Goal: Task Accomplishment & Management: Use online tool/utility

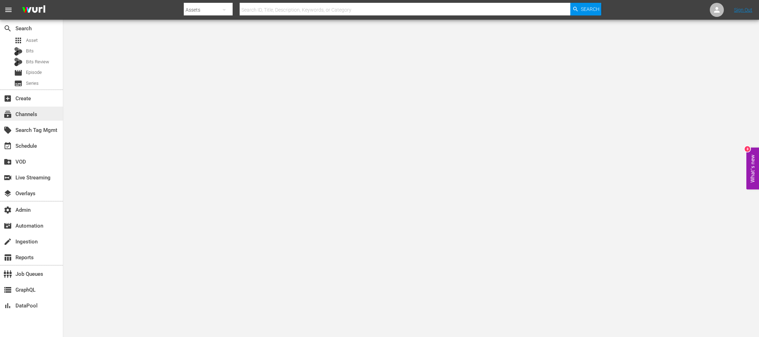
click at [28, 113] on div "subscriptions Channels" at bounding box center [19, 113] width 39 height 6
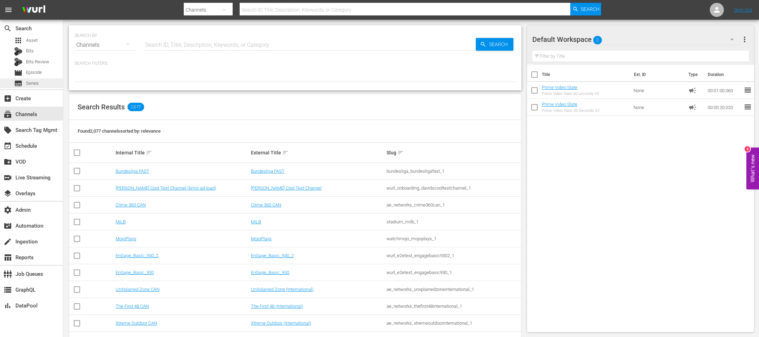
click at [36, 80] on span "Series" at bounding box center [32, 83] width 13 height 7
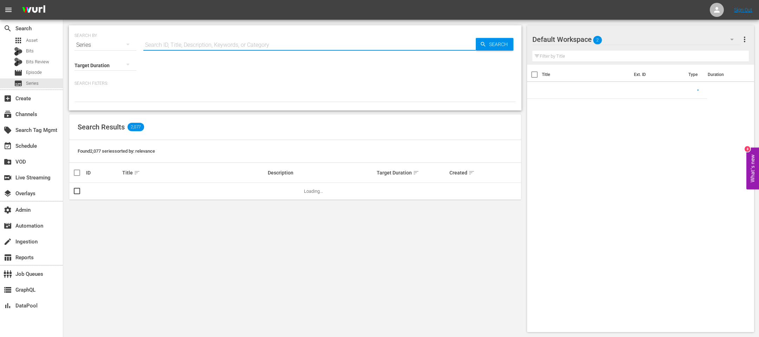
click at [227, 49] on input "text" at bounding box center [309, 45] width 333 height 17
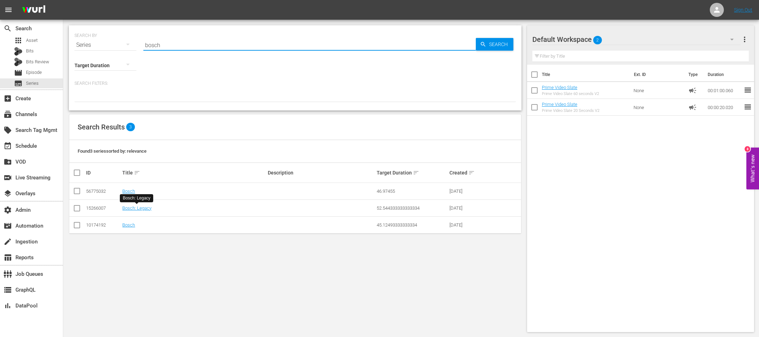
drag, startPoint x: 176, startPoint y: 45, endPoint x: 95, endPoint y: 45, distance: 81.2
click at [96, 45] on div "SEARCH BY Search By Series Search ID, Title, Description, Keywords, or Category…" at bounding box center [296, 40] width 442 height 25
type input "bosch"
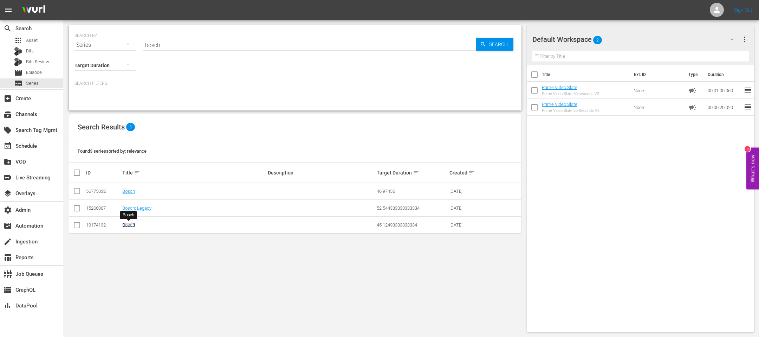
click at [132, 223] on link "Bosch" at bounding box center [128, 224] width 13 height 5
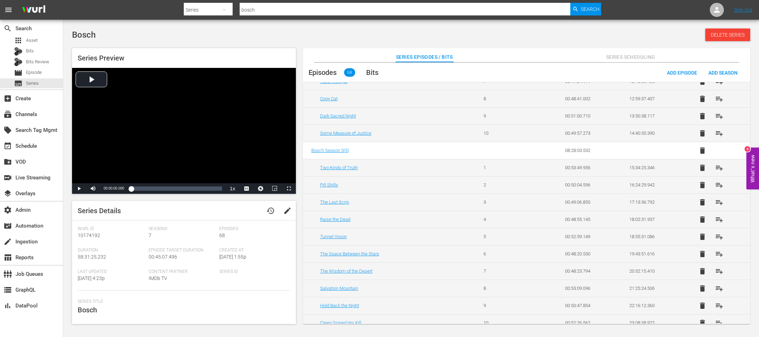
scroll to position [321, 0]
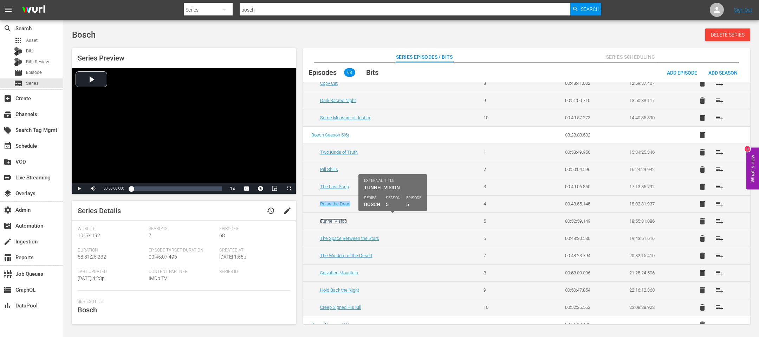
drag, startPoint x: 330, startPoint y: 219, endPoint x: 334, endPoint y: 219, distance: 4.2
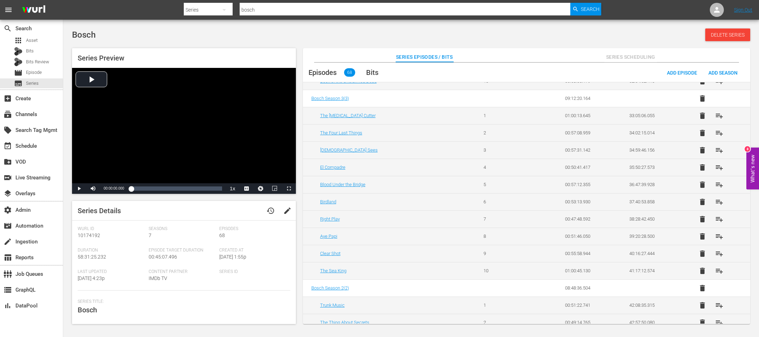
scroll to position [0, 0]
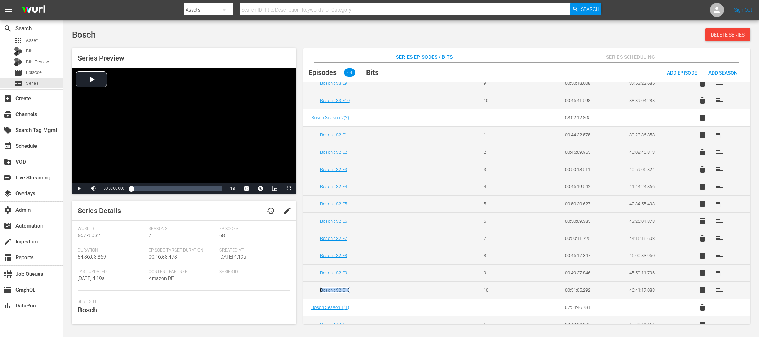
scroll to position [1064, 0]
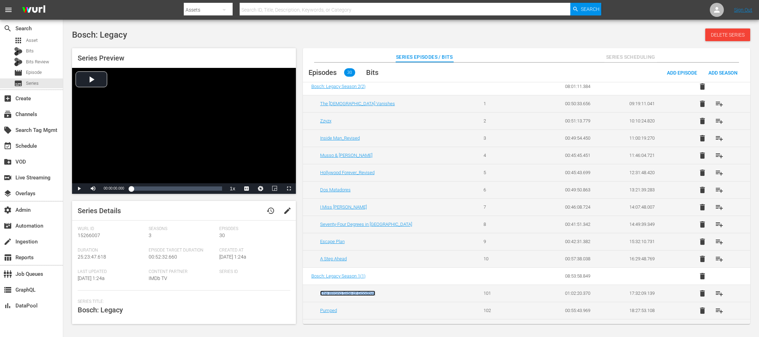
scroll to position [170, 0]
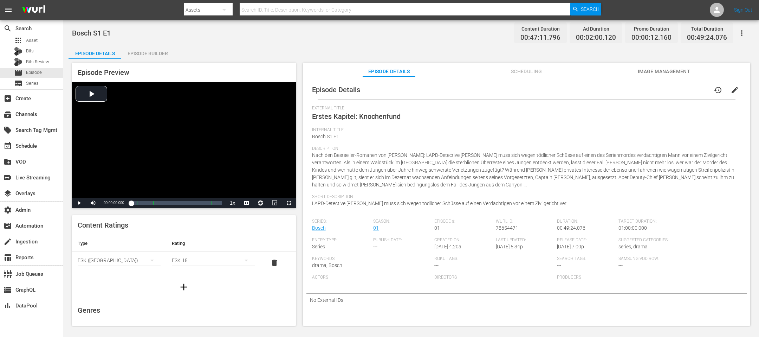
click at [565, 34] on div "Content Duration 00:47:11.796" at bounding box center [540, 32] width 53 height 21
drag, startPoint x: 565, startPoint y: 37, endPoint x: 503, endPoint y: 37, distance: 62.2
click at [503, 37] on div "Bosch S1 E1 Content Duration 00:47:11.796 Ad Duration 00:02:00.120 Promo Durati…" at bounding box center [411, 33] width 678 height 16
copy span "00:47:11.796"
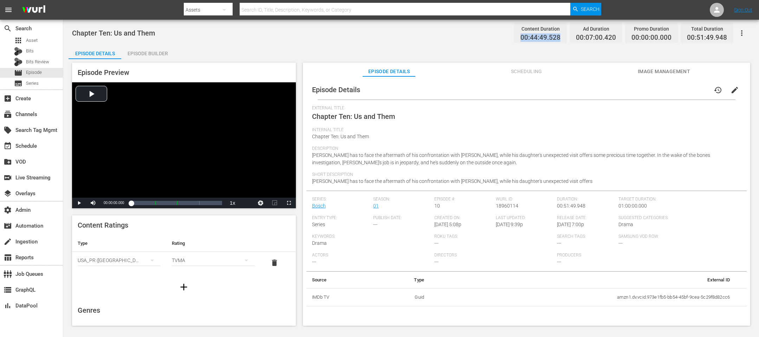
drag, startPoint x: 562, startPoint y: 38, endPoint x: 508, endPoint y: 38, distance: 54.1
click at [508, 38] on div "Chapter Ten: Us and Them Content Duration 00:44:49.528 Ad Duration 00:07:00.420…" at bounding box center [411, 33] width 678 height 16
copy span "00:44:49.528"
drag, startPoint x: 567, startPoint y: 38, endPoint x: 510, endPoint y: 38, distance: 56.6
click at [510, 38] on div "Everybody Counts Content Duration 00:47:53.164 Ad Duration 00:07:20.440 Promo D…" at bounding box center [411, 33] width 678 height 16
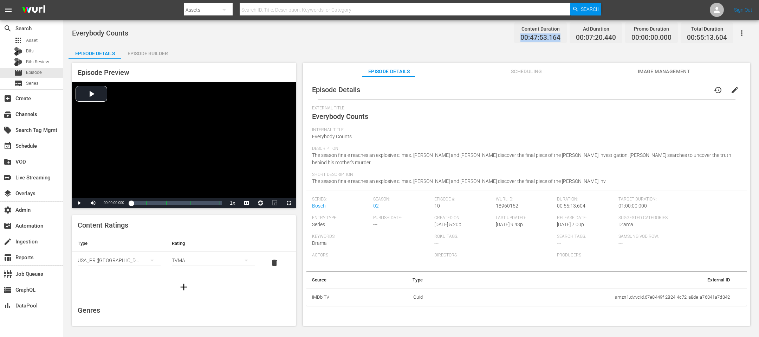
copy span "00:47:53.164"
drag, startPoint x: 556, startPoint y: 39, endPoint x: 508, endPoint y: 38, distance: 47.8
click at [508, 38] on div "The Sea King Content Duration 00:52:44.650 Ad Duration 00:08:00.480 Promo Durat…" at bounding box center [411, 33] width 678 height 16
copy span "00:52:44.650"
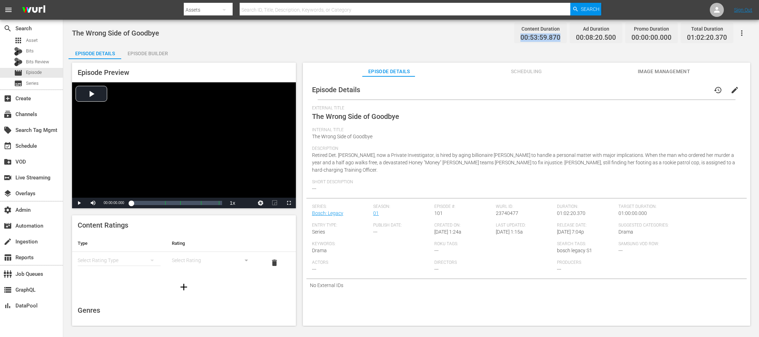
drag, startPoint x: 562, startPoint y: 39, endPoint x: 515, endPoint y: 35, distance: 47.2
click at [515, 35] on div "Content Duration 00:53:59.870 Ad Duration 00:08:20.500 Promo Duration 00:00:00.…" at bounding box center [622, 32] width 222 height 21
copy span "00:53:59.870"
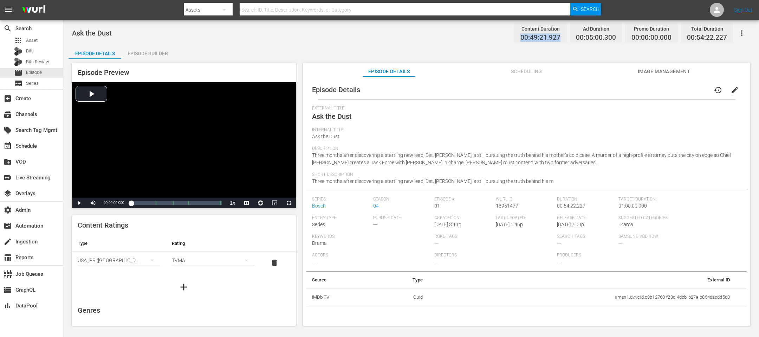
drag, startPoint x: 560, startPoint y: 39, endPoint x: 531, endPoint y: 28, distance: 31.5
click at [506, 38] on div "Content Duration 00:49:21.927 Ad Duration 00:05:00.300 Promo Duration 00:00:00.…" at bounding box center [622, 32] width 222 height 21
copy span "00:49:21.927"
click at [142, 50] on div "Episode Builder" at bounding box center [147, 53] width 53 height 17
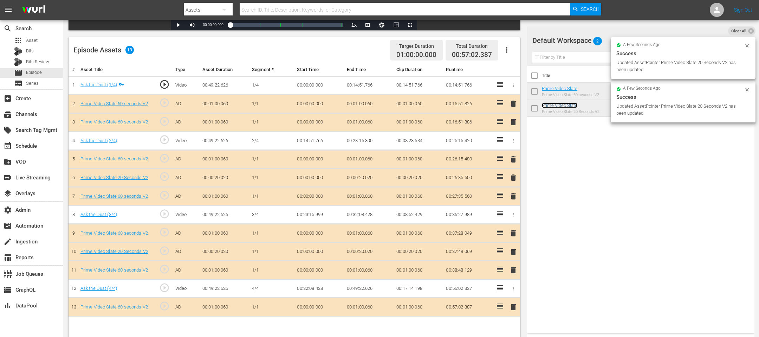
scroll to position [182, 0]
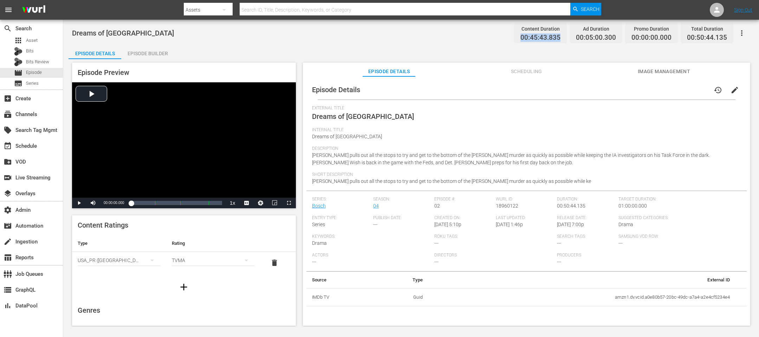
drag, startPoint x: 563, startPoint y: 35, endPoint x: 485, endPoint y: 38, distance: 78.4
click at [485, 38] on div "Dreams of Bunker Hill Content Duration 00:45:43.835 Ad Duration 00:05:00.300 Pr…" at bounding box center [411, 33] width 678 height 16
copy span "00:45:43.835"
click at [443, 76] on div "Episode Details Scheduling Image Management" at bounding box center [527, 70] width 412 height 14
click at [144, 49] on div "Episode Builder" at bounding box center [147, 53] width 53 height 17
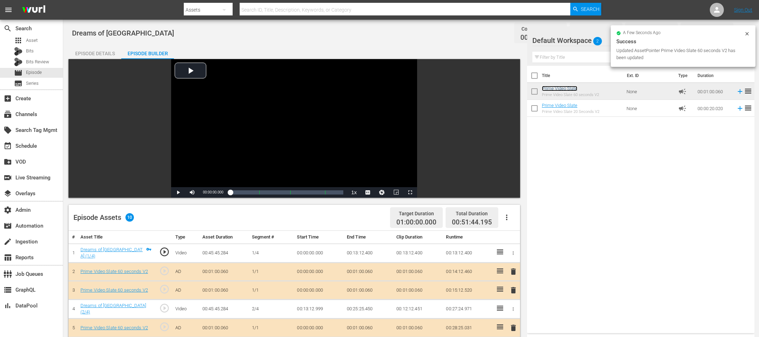
scroll to position [146, 0]
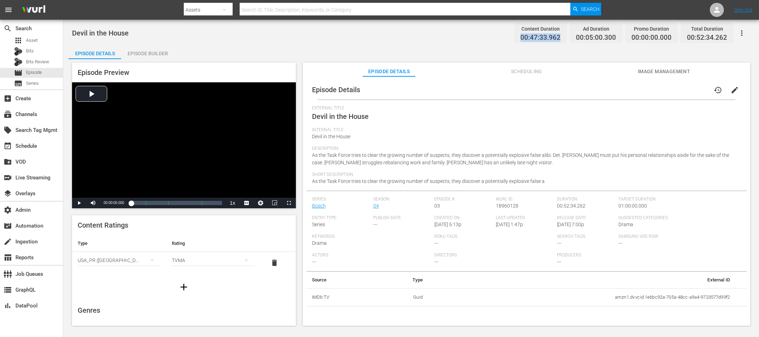
drag, startPoint x: 566, startPoint y: 38, endPoint x: 491, endPoint y: 38, distance: 74.5
click at [491, 38] on div "Devil in the House Content Duration 00:47:33.962 Ad Duration 00:05:00.300 Promo…" at bounding box center [411, 33] width 678 height 16
copy span "00:47:33.962"
click at [137, 61] on div "Episode Preview Video Player is loading. Play Video Play Mute Current Time 00:0…" at bounding box center [411, 195] width 685 height 272
click at [140, 50] on div "Episode Builder" at bounding box center [147, 53] width 53 height 17
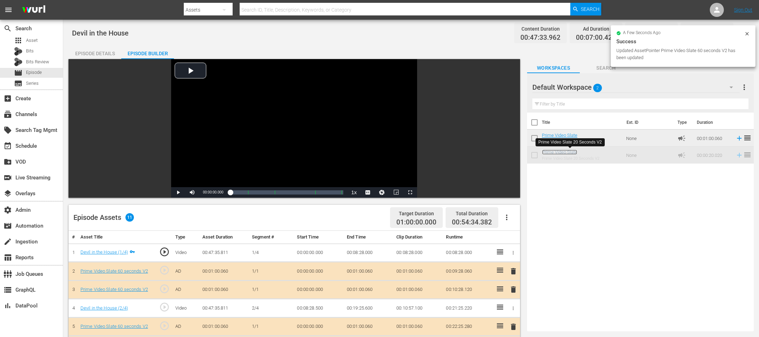
scroll to position [182, 0]
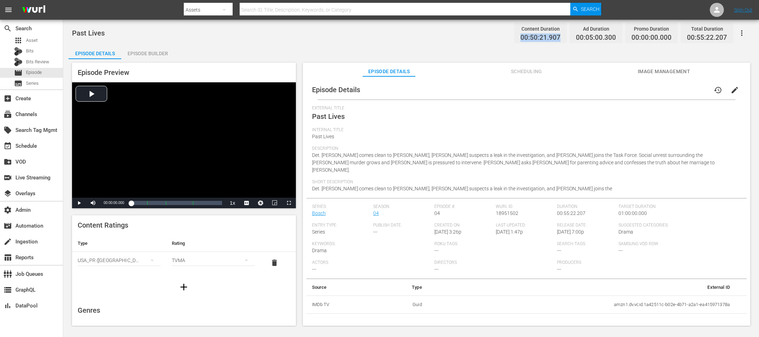
drag, startPoint x: 563, startPoint y: 40, endPoint x: 509, endPoint y: 35, distance: 53.7
click at [506, 35] on div "Past Lives Content Duration 00:50:21.907 Ad Duration 00:05:00.300 Promo Duratio…" at bounding box center [411, 33] width 678 height 16
copy span "00:50:21.907"
click at [147, 53] on div "Episode Builder" at bounding box center [147, 53] width 53 height 17
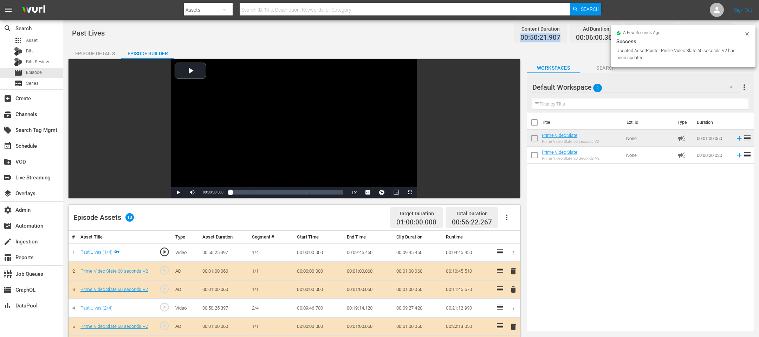
click at [506, 33] on icon at bounding box center [748, 34] width 6 height 6
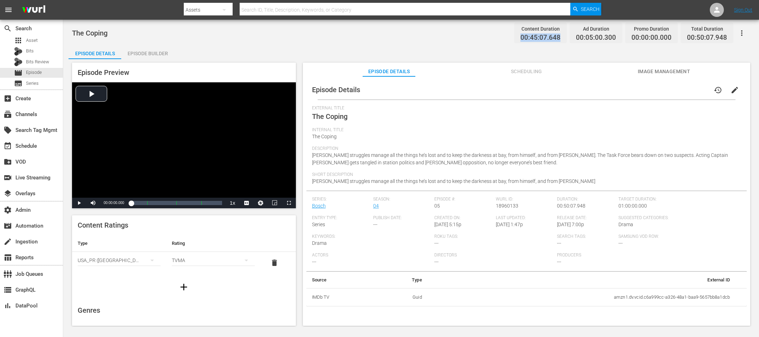
drag, startPoint x: 564, startPoint y: 38, endPoint x: 517, endPoint y: 38, distance: 46.8
click at [506, 38] on div "Content Duration 00:45:07.648" at bounding box center [540, 32] width 53 height 21
copy span "00:45:07.648"
click at [143, 54] on div "Episode Builder" at bounding box center [147, 53] width 53 height 17
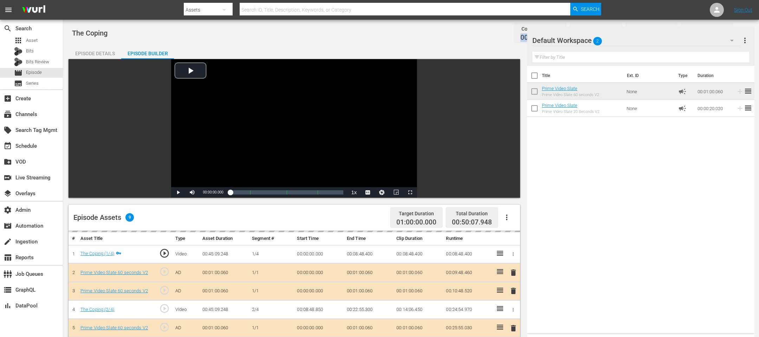
scroll to position [182, 0]
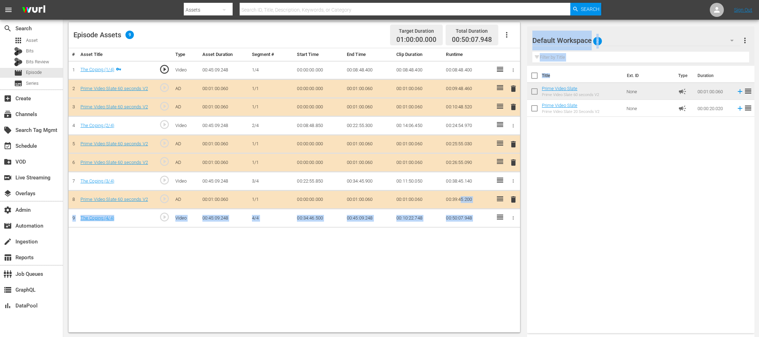
drag, startPoint x: 561, startPoint y: 81, endPoint x: 463, endPoint y: 195, distance: 150.3
click at [462, 198] on div "Video Player is loading. Play Video Play Mute Current Time 00:00:00.000 / Durat…" at bounding box center [411, 105] width 685 height 456
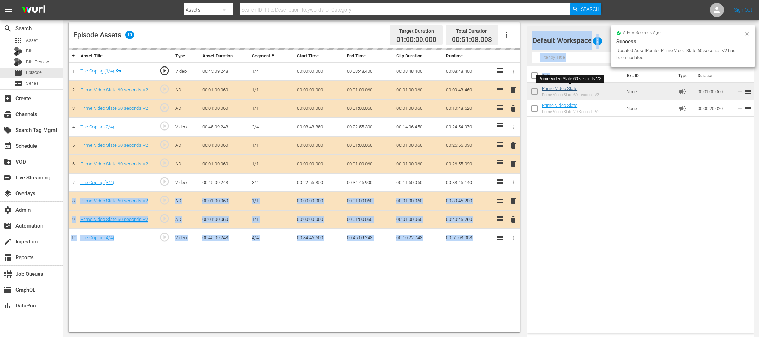
scroll to position [0, 0]
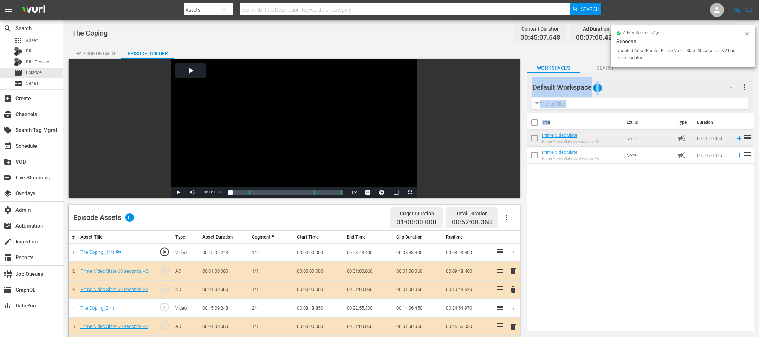
drag, startPoint x: 747, startPoint y: 34, endPoint x: 712, endPoint y: 1, distance: 48.0
click at [506, 34] on icon at bounding box center [747, 33] width 3 height 3
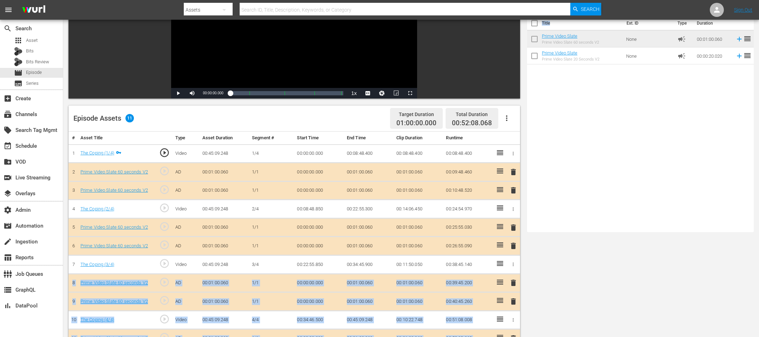
scroll to position [182, 0]
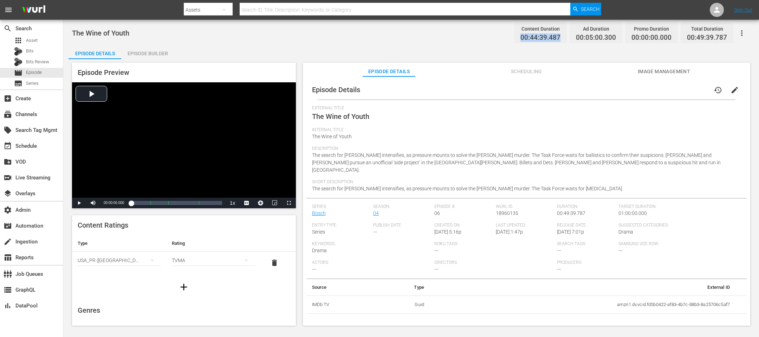
drag, startPoint x: 565, startPoint y: 36, endPoint x: 510, endPoint y: 38, distance: 54.9
click at [506, 38] on div "The Wine of Youth Content Duration 00:44:39.487 Ad Duration 00:05:00.300 Promo …" at bounding box center [411, 33] width 678 height 16
copy span "00:44:39.487"
click at [137, 56] on div "Episode Builder" at bounding box center [147, 53] width 53 height 17
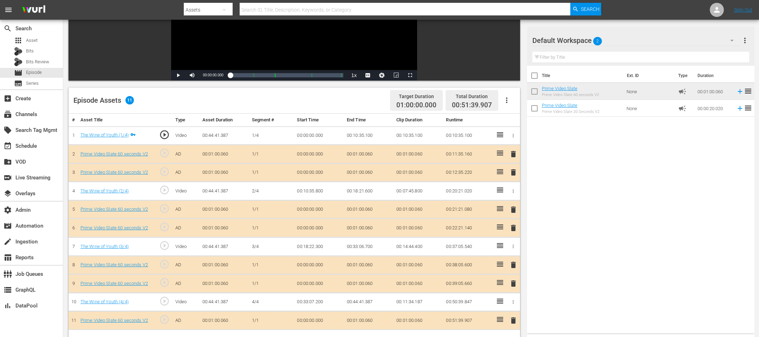
scroll to position [182, 0]
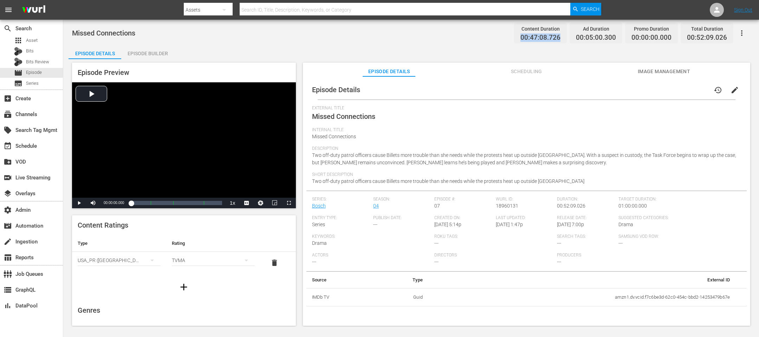
drag, startPoint x: 562, startPoint y: 39, endPoint x: 498, endPoint y: 39, distance: 64.7
click at [498, 39] on div "Missed Connections Content Duration 00:47:08.726 Ad Duration 00:05:00.300 Promo…" at bounding box center [411, 33] width 678 height 16
copy span "00:47:08.726"
click at [136, 58] on div "Episode Builder" at bounding box center [147, 53] width 53 height 17
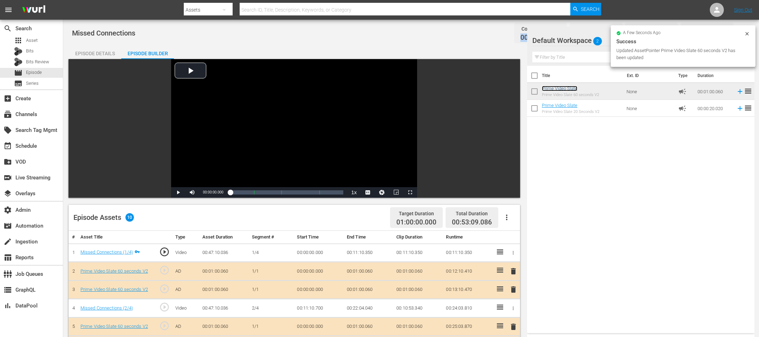
scroll to position [182, 0]
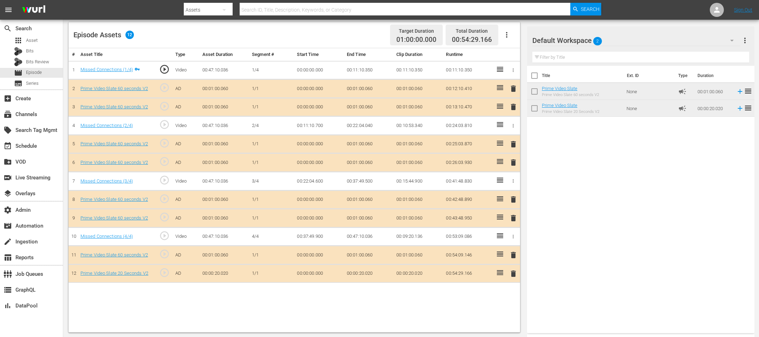
drag, startPoint x: 560, startPoint y: 105, endPoint x: 322, endPoint y: 27, distance: 251.0
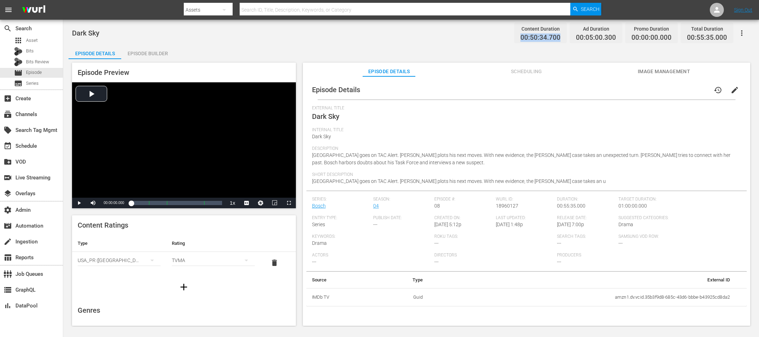
drag, startPoint x: 563, startPoint y: 38, endPoint x: 515, endPoint y: 40, distance: 47.5
click at [506, 40] on div "Content Duration 00:50:34.700 Ad Duration 00:05:00.300 Promo Duration 00:00:00.…" at bounding box center [622, 32] width 222 height 21
copy span "00:50:34.700"
click at [143, 51] on div "Episode Builder" at bounding box center [147, 53] width 53 height 17
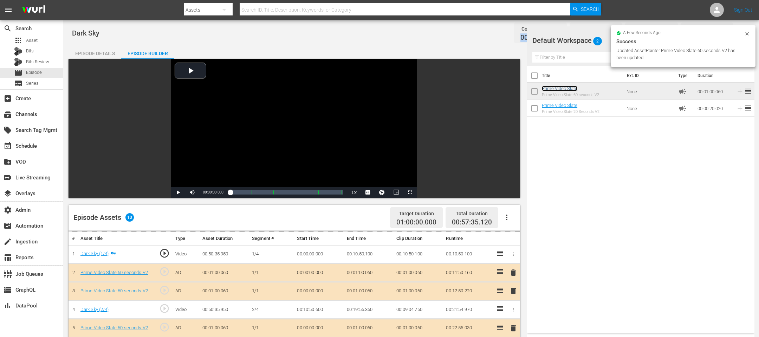
scroll to position [182, 0]
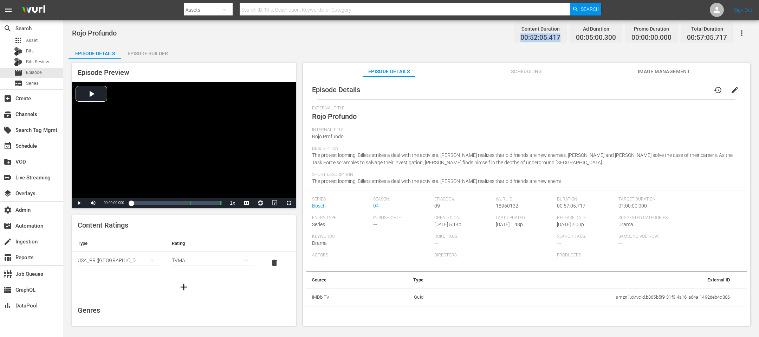
drag, startPoint x: 564, startPoint y: 40, endPoint x: 505, endPoint y: 40, distance: 58.7
click at [505, 40] on div "Rojo Profundo Content Duration 00:52:05.417 Ad Duration 00:05:00.300 Promo Dura…" at bounding box center [411, 33] width 678 height 16
copy span "00:52:05.417"
click at [152, 51] on div "Episode Builder" at bounding box center [147, 53] width 53 height 17
drag, startPoint x: 561, startPoint y: 36, endPoint x: 497, endPoint y: 34, distance: 63.6
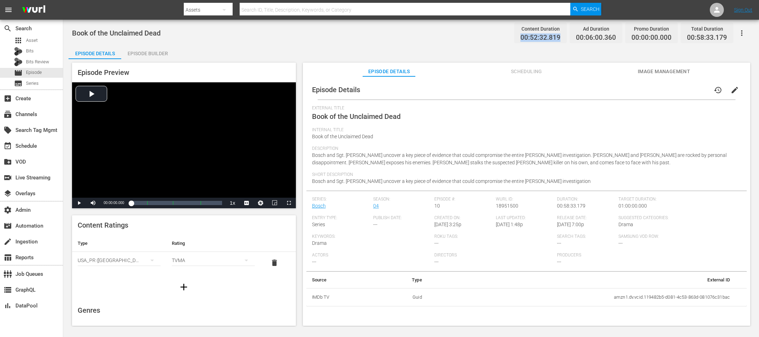
click at [497, 34] on div "Book of the Unclaimed Dead Content Duration 00:52:32.819 Ad Duration 00:06:00.3…" at bounding box center [411, 33] width 678 height 16
copy span "00:52:32.819"
click at [139, 58] on div "Episode Builder" at bounding box center [147, 53] width 53 height 17
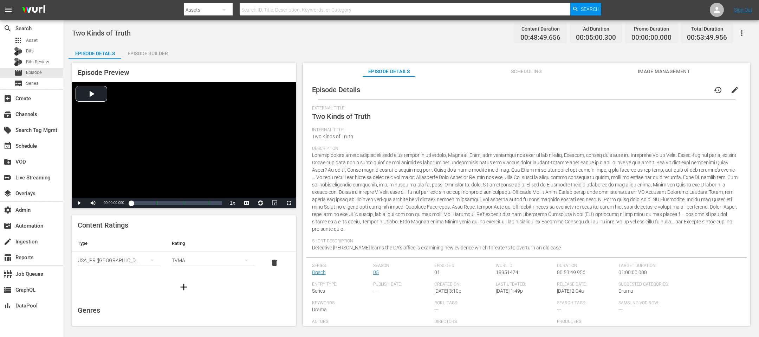
click at [148, 53] on div "Episode Builder" at bounding box center [147, 53] width 53 height 17
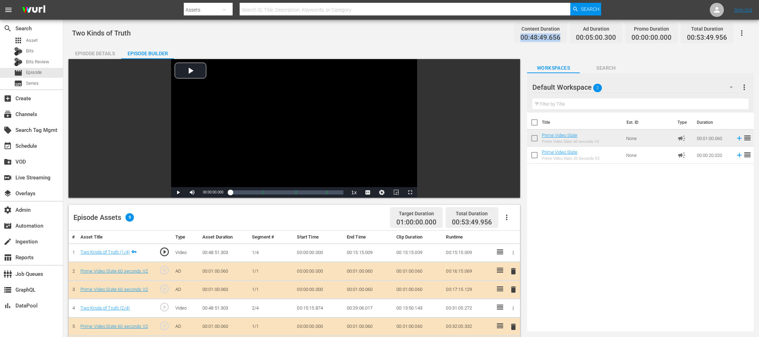
drag, startPoint x: 567, startPoint y: 38, endPoint x: 503, endPoint y: 37, distance: 64.0
click at [503, 37] on div "Two Kinds of Truth Content Duration 00:48:49.656 Ad Duration 00:05:00.300 Promo…" at bounding box center [411, 33] width 678 height 16
copy span "00:48:49.656"
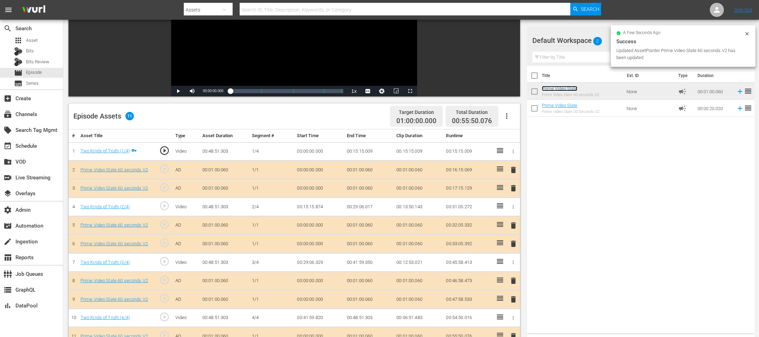
scroll to position [101, 0]
click at [506, 36] on div at bounding box center [748, 34] width 6 height 7
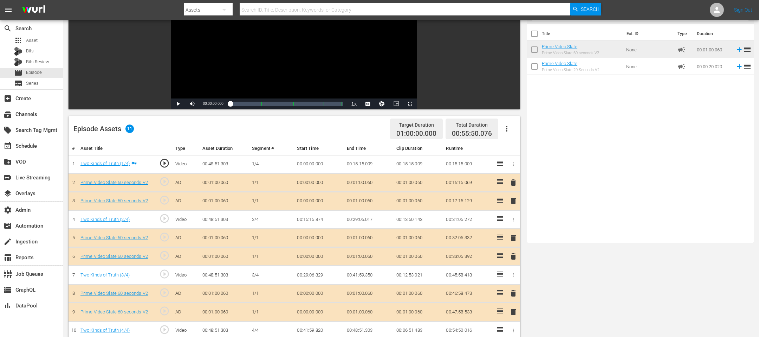
scroll to position [182, 0]
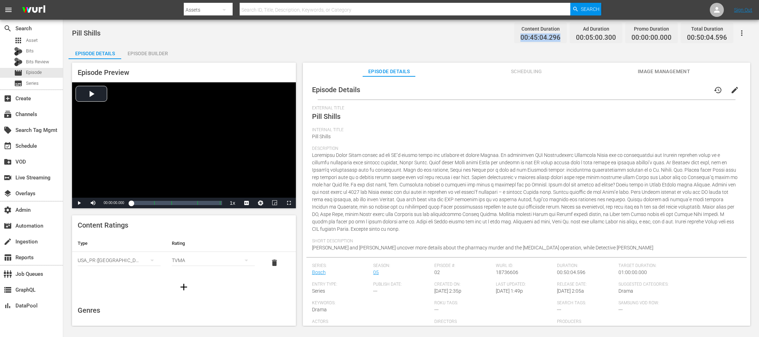
drag, startPoint x: 564, startPoint y: 36, endPoint x: 504, endPoint y: 35, distance: 60.5
click at [504, 35] on div "Pill Shills Content Duration 00:45:04.296 Ad Duration 00:05:00.300 Promo Durati…" at bounding box center [411, 33] width 678 height 16
copy span "00:45:04.296"
click at [157, 62] on div "Episode Preview Video Player is loading. Play Video Play Mute Current Time 00:0…" at bounding box center [411, 195] width 685 height 272
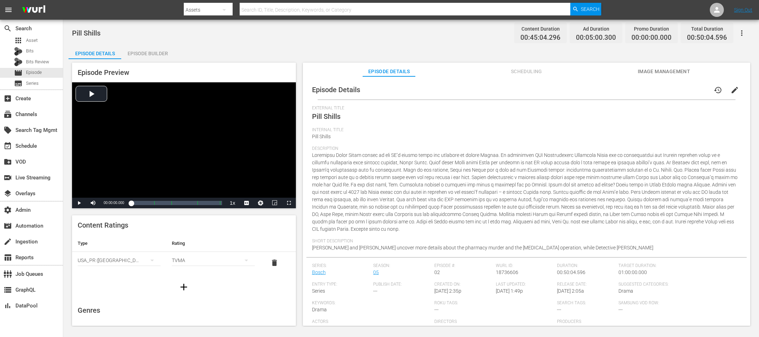
click at [157, 56] on div "Episode Builder" at bounding box center [147, 53] width 53 height 17
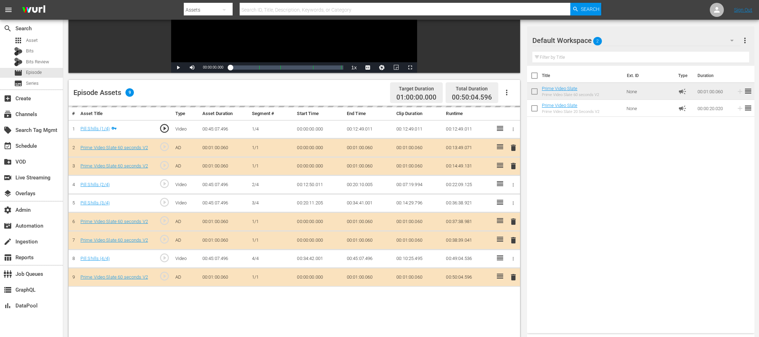
scroll to position [145, 0]
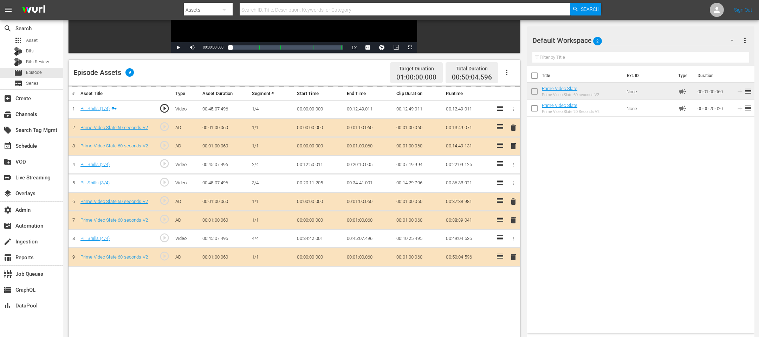
click at [473, 172] on td "00:22:09.125" at bounding box center [468, 164] width 50 height 19
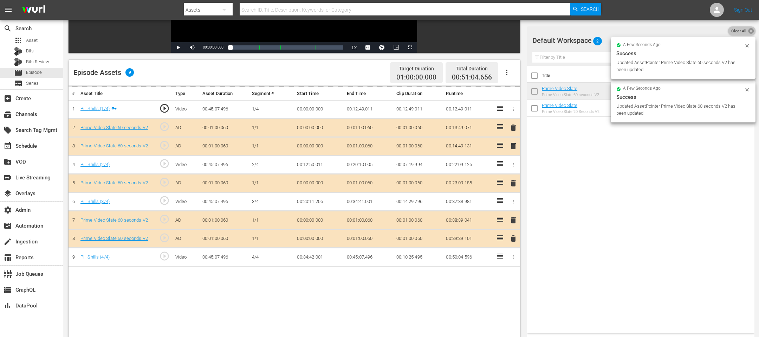
click at [506, 32] on icon at bounding box center [751, 30] width 7 height 7
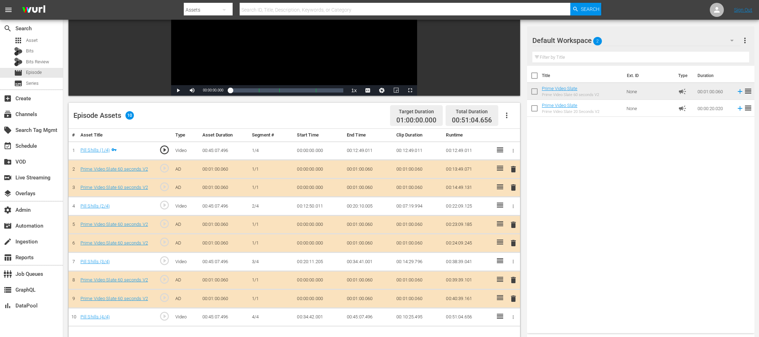
scroll to position [182, 0]
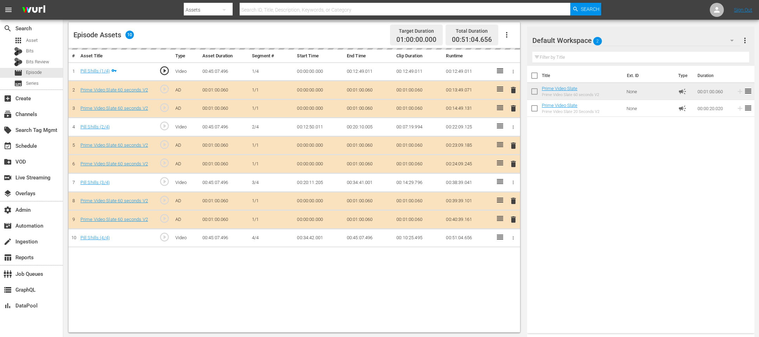
drag, startPoint x: 567, startPoint y: 86, endPoint x: 476, endPoint y: 13, distance: 116.3
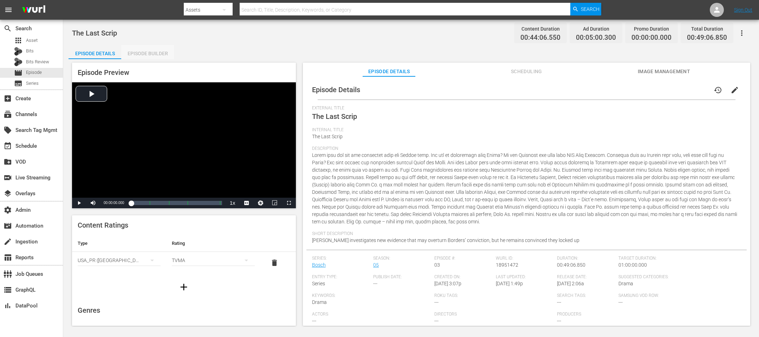
click at [148, 49] on div "Episode Builder" at bounding box center [147, 53] width 53 height 17
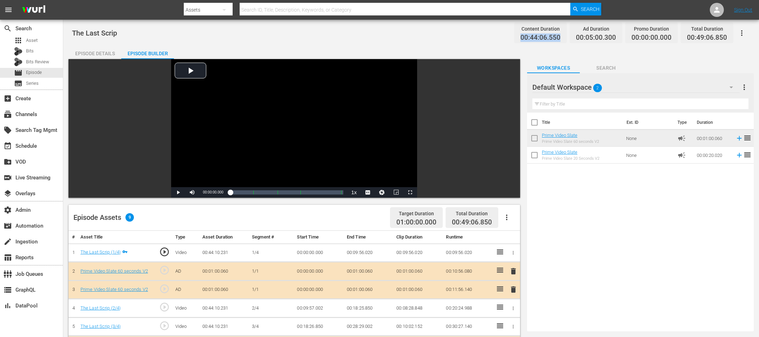
drag, startPoint x: 560, startPoint y: 39, endPoint x: 518, endPoint y: 39, distance: 42.2
click at [506, 39] on div "Content Duration 00:44:06.550" at bounding box center [540, 32] width 53 height 21
copy span "00:44:06.550"
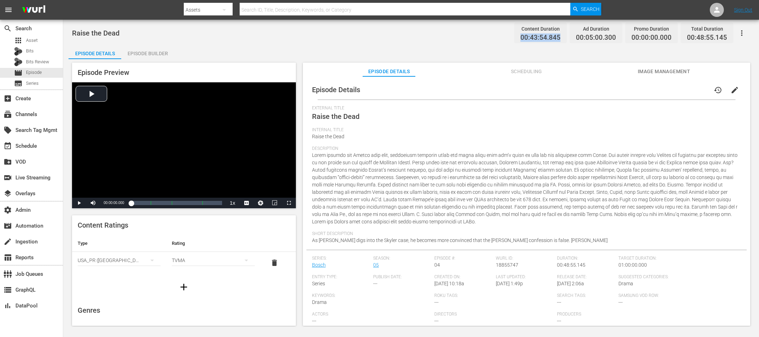
drag, startPoint x: 563, startPoint y: 35, endPoint x: 494, endPoint y: 35, distance: 69.2
click at [494, 35] on div "Raise the Dead Content Duration 00:43:54.845 Ad Duration 00:05:00.300 Promo Dur…" at bounding box center [411, 33] width 678 height 16
copy span "00:43:54.845"
click at [129, 50] on div "Episode Builder" at bounding box center [147, 53] width 53 height 17
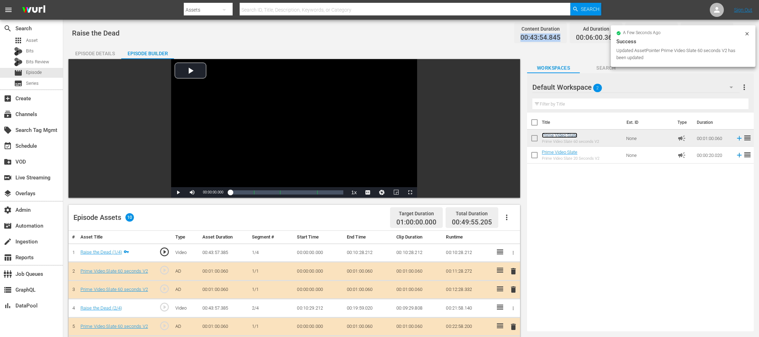
scroll to position [182, 0]
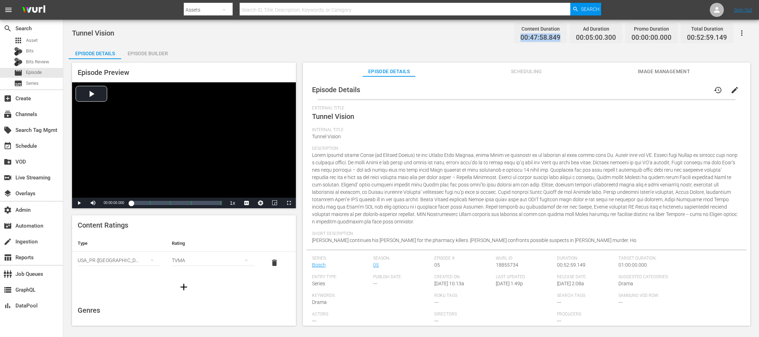
drag, startPoint x: 562, startPoint y: 38, endPoint x: 512, endPoint y: 36, distance: 50.3
click at [506, 36] on div "Tunnel Vision Content Duration 00:47:58.849 Ad Duration 00:05:00.300 Promo Dura…" at bounding box center [411, 33] width 678 height 16
copy span "00:47:58.849"
click at [141, 57] on div "Episode Builder" at bounding box center [147, 53] width 53 height 17
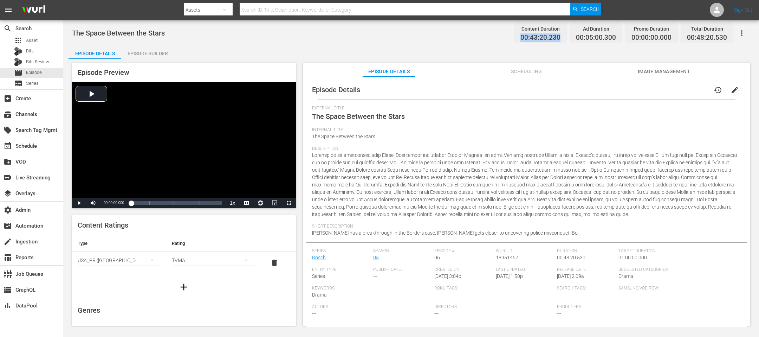
drag, startPoint x: 563, startPoint y: 38, endPoint x: 498, endPoint y: 38, distance: 65.7
click at [498, 38] on div "The Space Between the Stars Content Duration 00:43:20.230 Ad Duration 00:05:00.…" at bounding box center [411, 33] width 678 height 16
copy span "00:43:20.230"
click at [140, 53] on div "Episode Builder" at bounding box center [147, 53] width 53 height 17
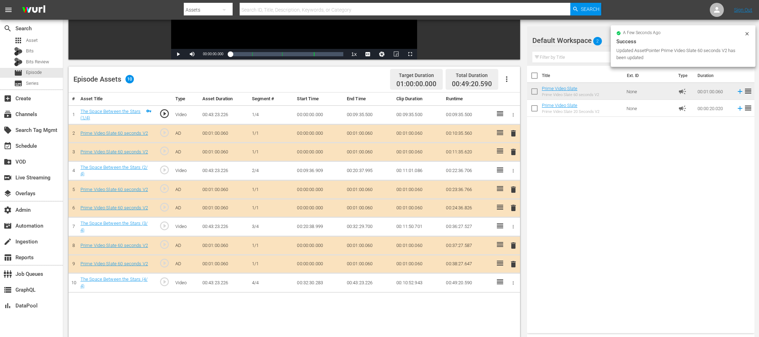
scroll to position [182, 0]
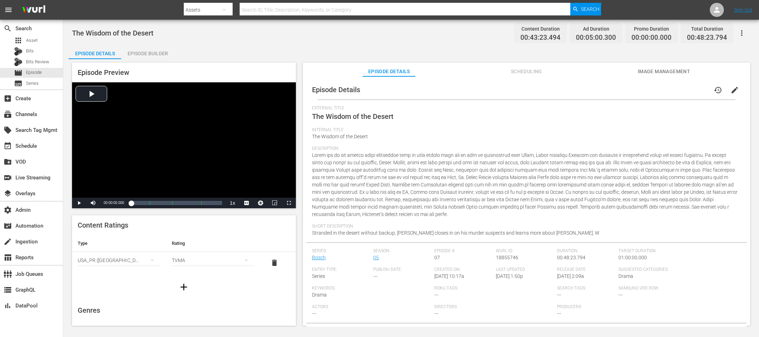
click at [155, 49] on div "Episode Builder" at bounding box center [147, 53] width 53 height 17
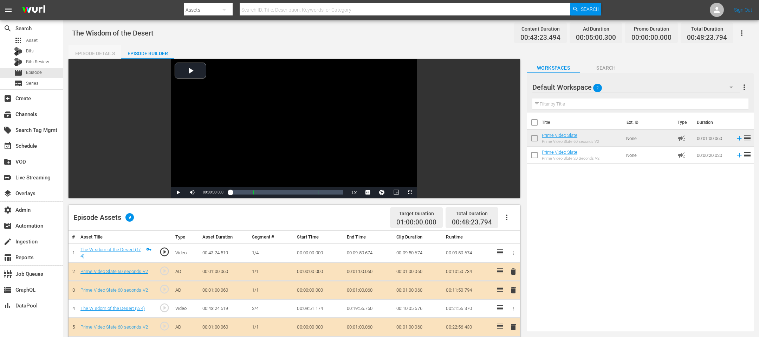
click at [109, 53] on div "Episode Details" at bounding box center [95, 53] width 53 height 17
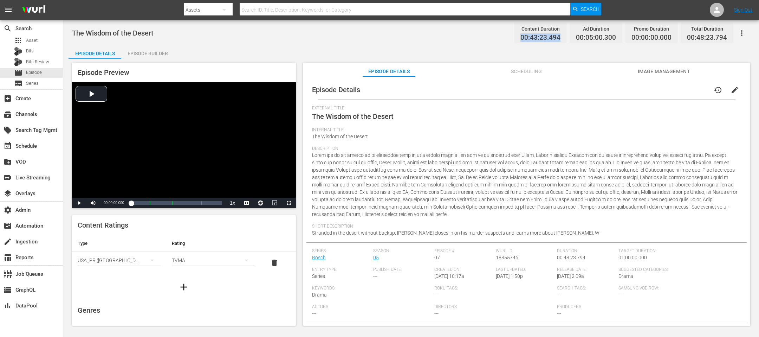
drag, startPoint x: 541, startPoint y: 34, endPoint x: 511, endPoint y: 31, distance: 30.7
click at [504, 34] on div "The Wisdom of the Desert Content Duration 00:43:23.494 Ad Duration 00:05:00.300…" at bounding box center [411, 33] width 678 height 16
copy span "00:43:23.494"
click at [155, 50] on div "Episode Builder" at bounding box center [147, 53] width 53 height 17
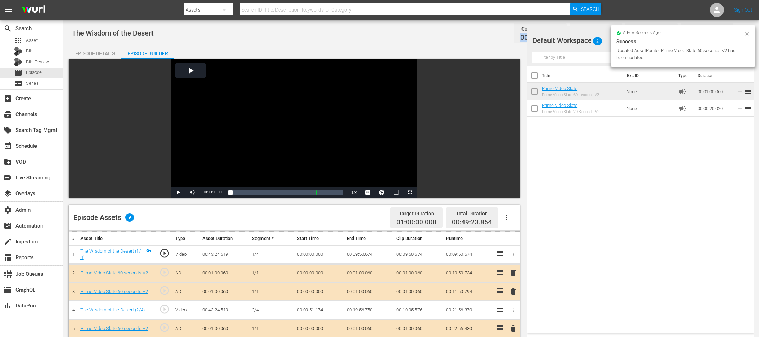
scroll to position [182, 0]
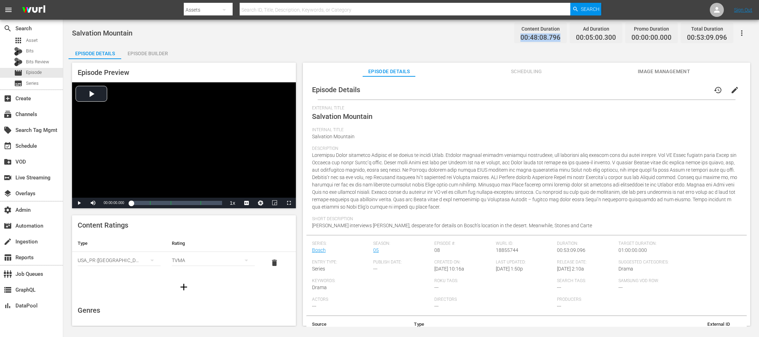
drag, startPoint x: 563, startPoint y: 36, endPoint x: 508, endPoint y: 36, distance: 54.8
click at [506, 36] on div "Salvation Mountain Content Duration 00:48:08.796 Ad Duration 00:05:00.300 Promo…" at bounding box center [411, 33] width 678 height 16
copy span "00:48:08.796"
click at [147, 54] on div "Episode Builder" at bounding box center [147, 53] width 53 height 17
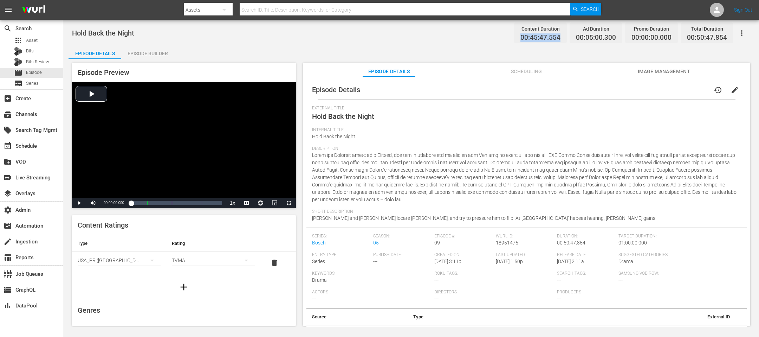
drag, startPoint x: 563, startPoint y: 37, endPoint x: 505, endPoint y: 37, distance: 57.3
click at [505, 37] on div "Hold Back the Night Content Duration 00:45:47.554 Ad Duration 00:05:00.300 Prom…" at bounding box center [411, 33] width 678 height 16
copy span "00:45:47.554"
click at [135, 53] on div "Episode Builder" at bounding box center [147, 53] width 53 height 17
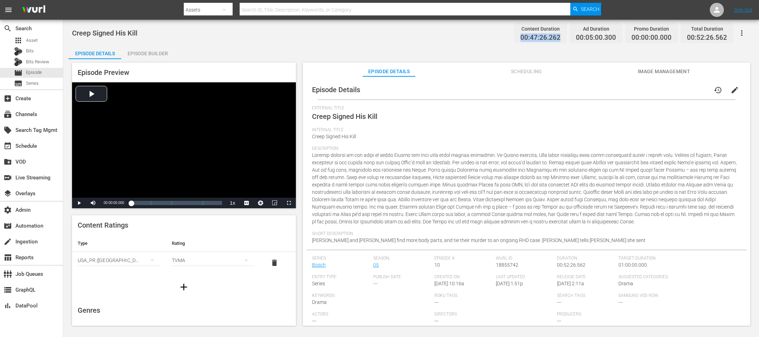
drag, startPoint x: 560, startPoint y: 36, endPoint x: 499, endPoint y: 35, distance: 60.8
click at [499, 35] on div "Creep Signed His Kill Content Duration 00:47:26.262 Ad Duration 00:05:00.300 Pr…" at bounding box center [411, 33] width 678 height 16
copy span "00:47:26.262"
click at [148, 59] on div "Episode Preview Video Player is loading. Play Video Play Mute Current Time 00:0…" at bounding box center [411, 195] width 685 height 272
click at [148, 54] on div "Episode Builder" at bounding box center [147, 53] width 53 height 17
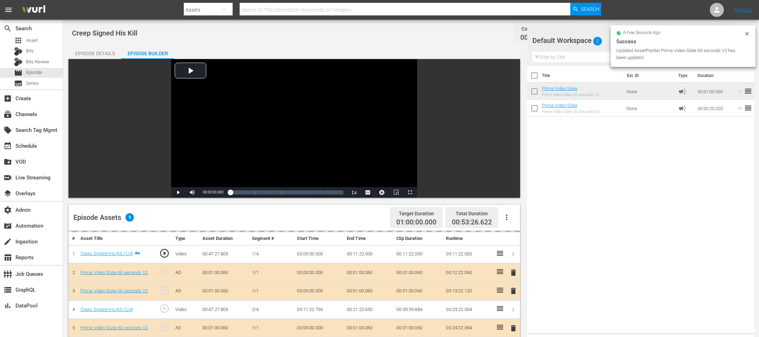
scroll to position [182, 0]
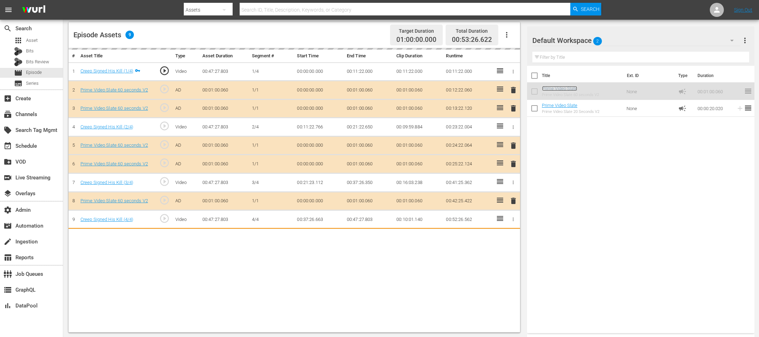
drag, startPoint x: 545, startPoint y: 89, endPoint x: 541, endPoint y: 92, distance: 5.0
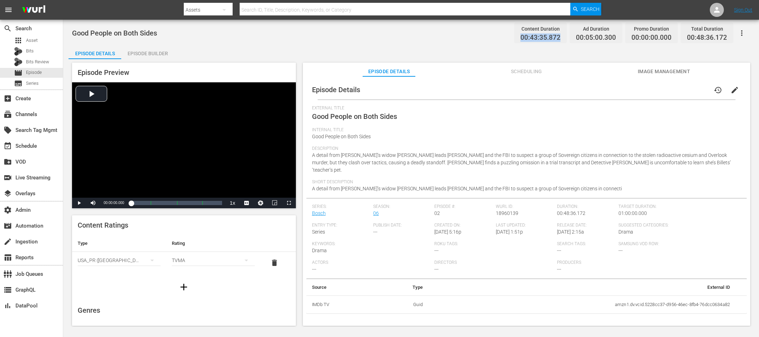
drag, startPoint x: 561, startPoint y: 38, endPoint x: 523, endPoint y: 36, distance: 38.0
click at [506, 39] on div "Content Duration 00:43:35.872" at bounding box center [540, 32] width 53 height 21
copy span "00:43:35.872"
click at [159, 53] on div "Episode Builder" at bounding box center [147, 53] width 53 height 17
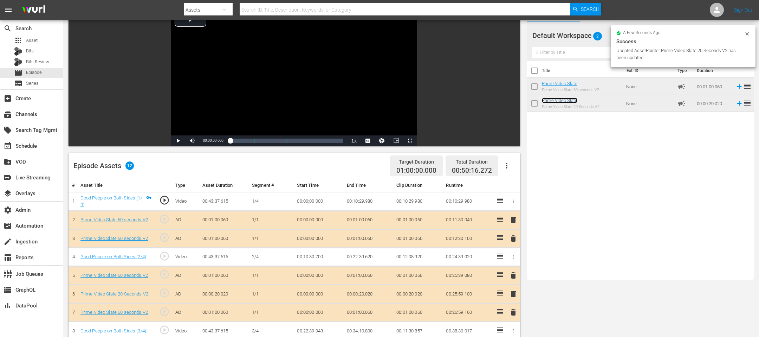
scroll to position [21, 0]
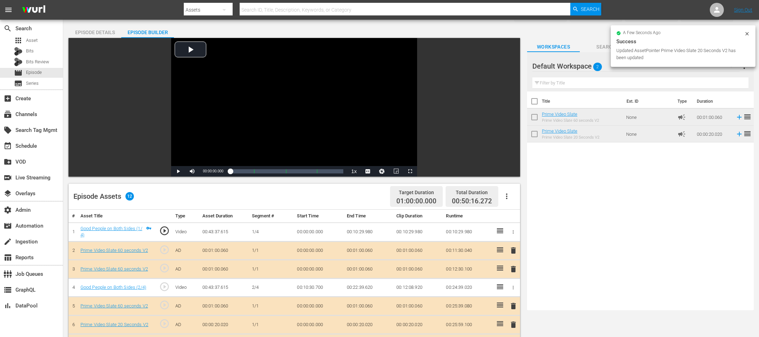
click at [506, 36] on div at bounding box center [748, 34] width 6 height 7
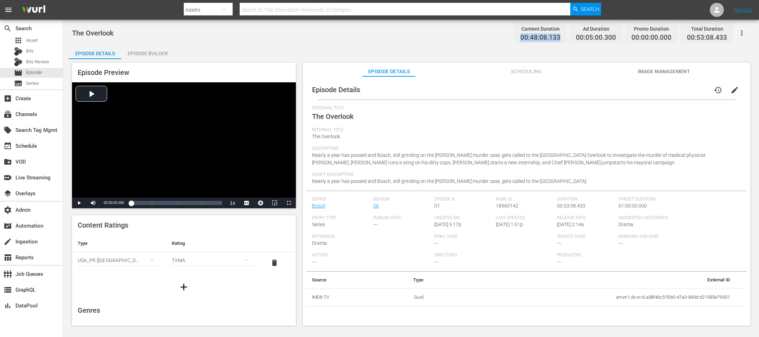
drag, startPoint x: 566, startPoint y: 36, endPoint x: 517, endPoint y: 36, distance: 48.5
click at [506, 36] on div "Content Duration 00:48:08.133" at bounding box center [540, 32] width 53 height 21
copy span "00:48:08.133"
click at [147, 51] on div "Episode Builder" at bounding box center [147, 53] width 53 height 17
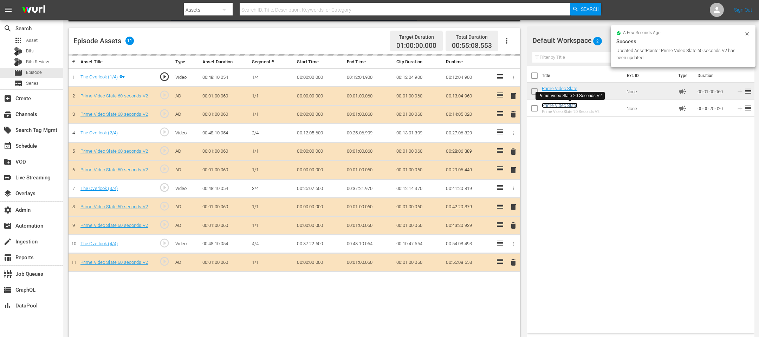
scroll to position [9, 0]
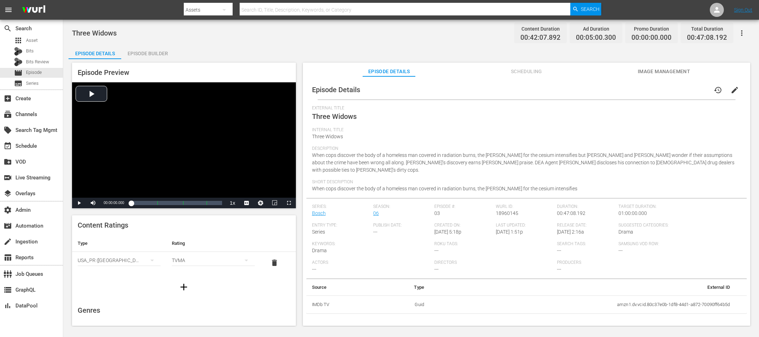
click at [143, 49] on div "Episode Builder" at bounding box center [147, 53] width 53 height 17
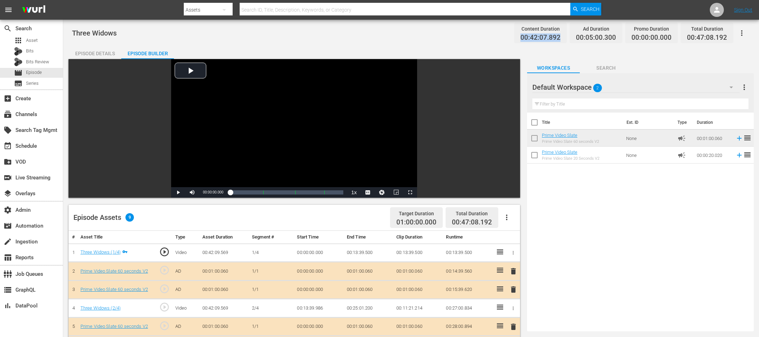
drag, startPoint x: 563, startPoint y: 37, endPoint x: 513, endPoint y: 27, distance: 51.4
click at [496, 37] on div "Three Widows Content Duration 00:42:07.892 Ad Duration 00:05:00.300 Promo Durat…" at bounding box center [411, 33] width 678 height 16
copy span "00:42:07.892"
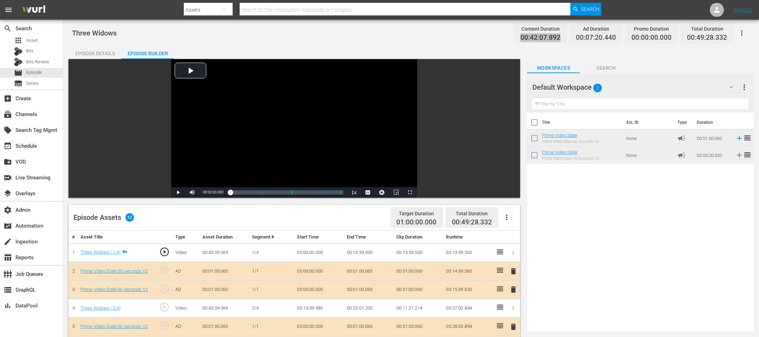
drag, startPoint x: 556, startPoint y: 107, endPoint x: 399, endPoint y: 26, distance: 177.3
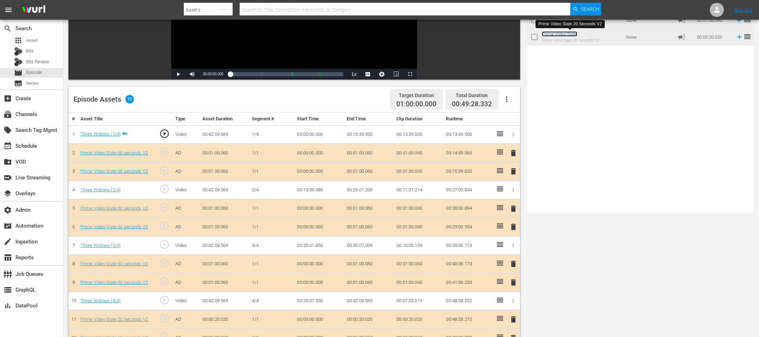
scroll to position [159, 0]
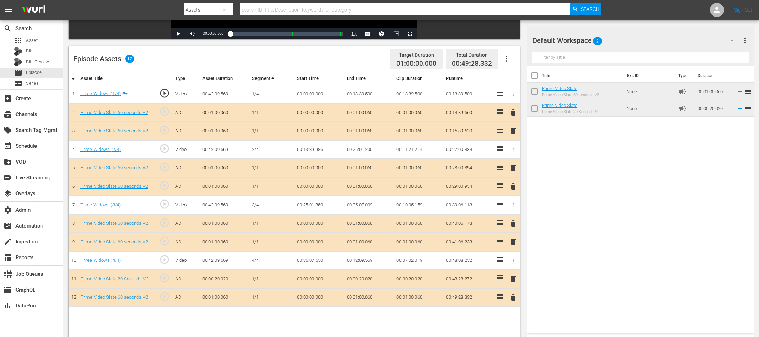
click at [506, 224] on span "delete" at bounding box center [513, 279] width 8 height 8
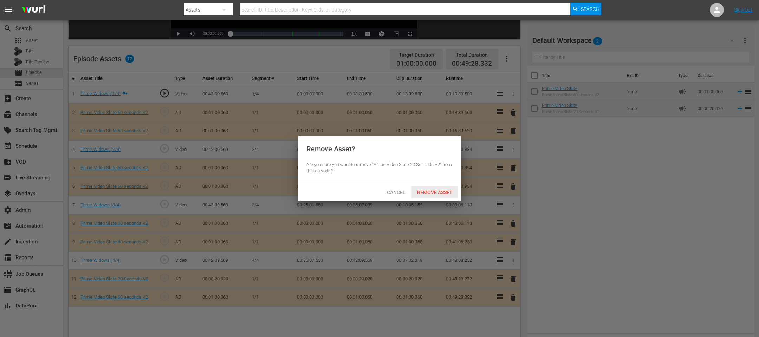
click at [439, 194] on span "Remove Asset" at bounding box center [435, 192] width 47 height 6
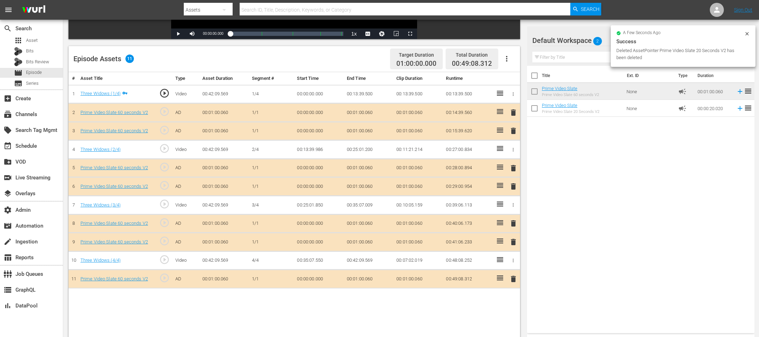
click at [506, 224] on span "delete" at bounding box center [513, 279] width 8 height 8
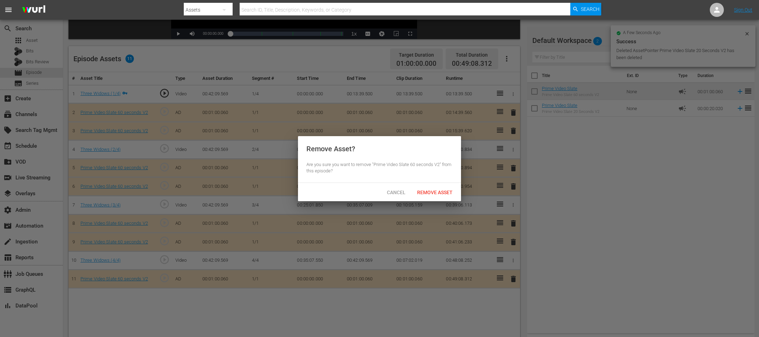
click at [440, 188] on div "Remove Asset" at bounding box center [435, 192] width 47 height 13
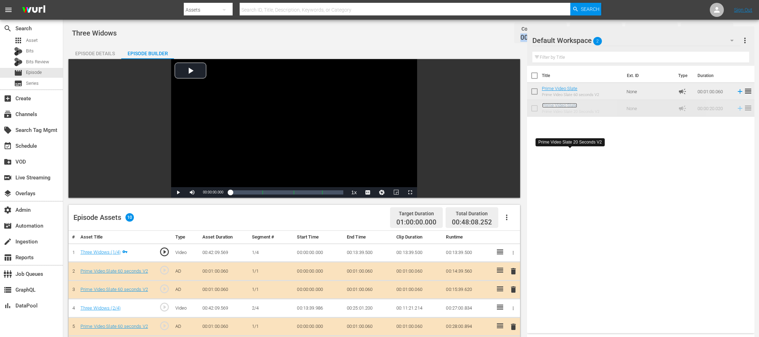
scroll to position [182, 0]
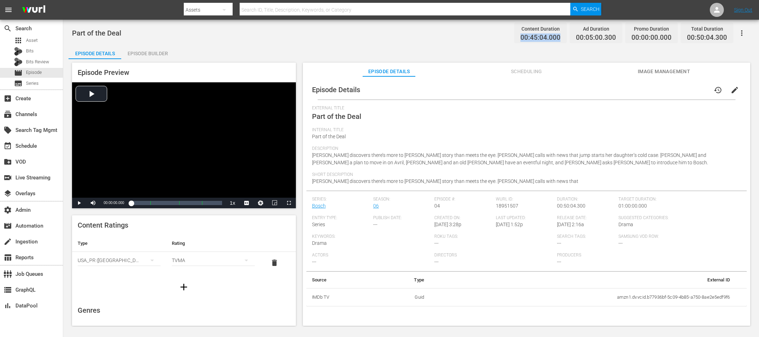
drag, startPoint x: 563, startPoint y: 37, endPoint x: 507, endPoint y: 38, distance: 56.3
click at [506, 38] on div "Part of the Deal Content Duration 00:45:04.000 Ad Duration 00:05:00.300 Promo D…" at bounding box center [411, 33] width 678 height 16
copy span "00:45:04.000"
click at [153, 47] on div "Episode Builder" at bounding box center [147, 53] width 53 height 17
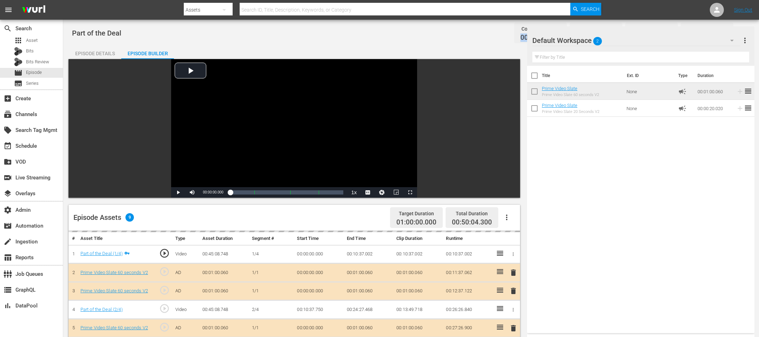
scroll to position [181, 0]
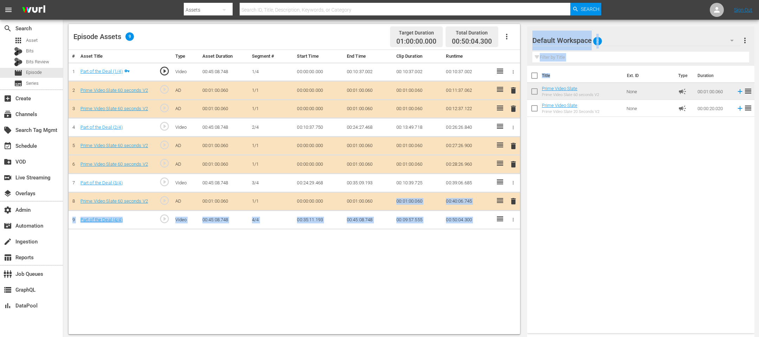
drag, startPoint x: 545, startPoint y: 82, endPoint x: 439, endPoint y: 159, distance: 131.1
click at [401, 192] on div "Video Player is loading. Play Video Play Mute Current Time 00:00:00.000 / Durat…" at bounding box center [411, 106] width 685 height 456
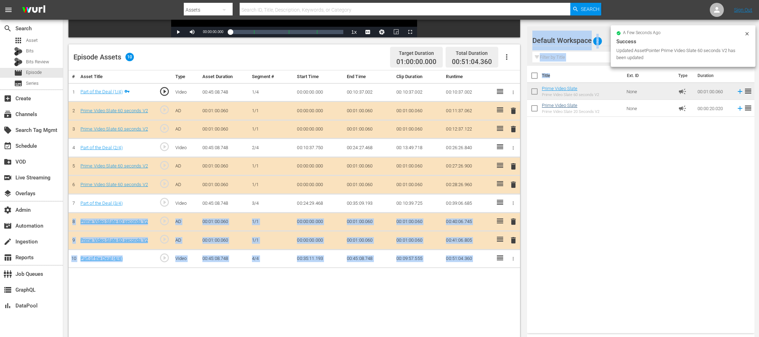
scroll to position [182, 0]
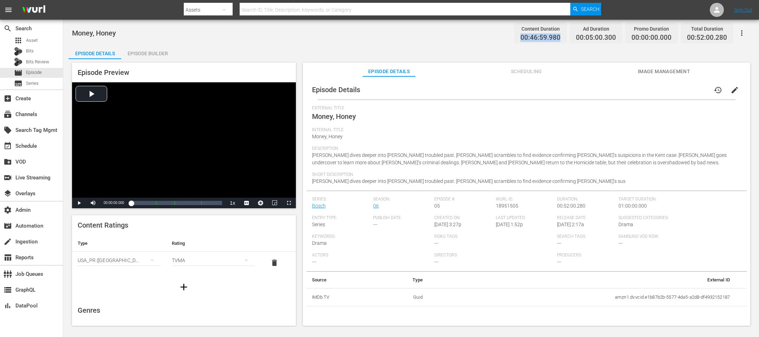
drag, startPoint x: 560, startPoint y: 39, endPoint x: 509, endPoint y: 39, distance: 51.3
click at [506, 39] on div "Money, Honey Content Duration 00:46:59.980 Ad Duration 00:05:00.300 Promo Durat…" at bounding box center [411, 33] width 678 height 16
copy span "00:46:59.980"
click at [138, 53] on div "Episode Builder" at bounding box center [147, 53] width 53 height 17
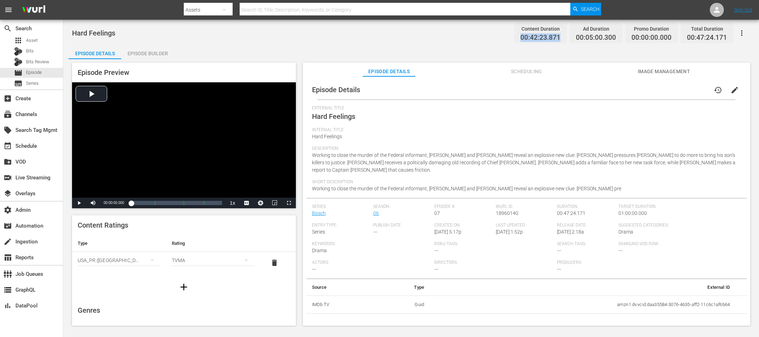
drag, startPoint x: 562, startPoint y: 38, endPoint x: 513, endPoint y: 37, distance: 49.6
click at [506, 37] on div "Hard Feelings Content Duration 00:42:23.871 Ad Duration 00:05:00.300 Promo Dura…" at bounding box center [411, 33] width 678 height 16
copy span "00:42:23.871"
click at [146, 51] on div "Episode Builder" at bounding box center [147, 53] width 53 height 17
drag, startPoint x: 562, startPoint y: 39, endPoint x: 517, endPoint y: 36, distance: 45.5
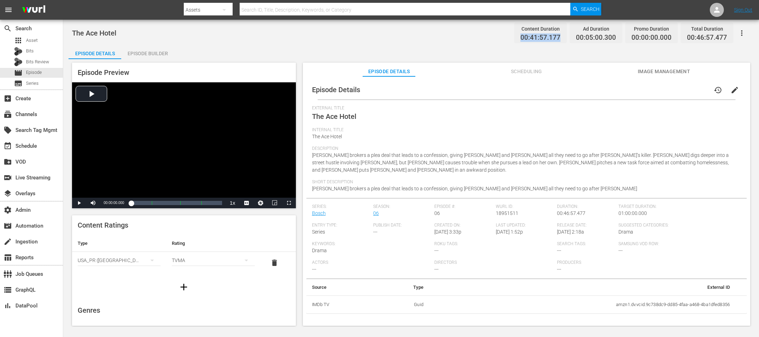
click at [506, 36] on div "Content Duration 00:41:57.177" at bounding box center [540, 32] width 53 height 21
copy span "00:41:57.177"
click at [148, 49] on div "Episode Builder" at bounding box center [147, 53] width 53 height 17
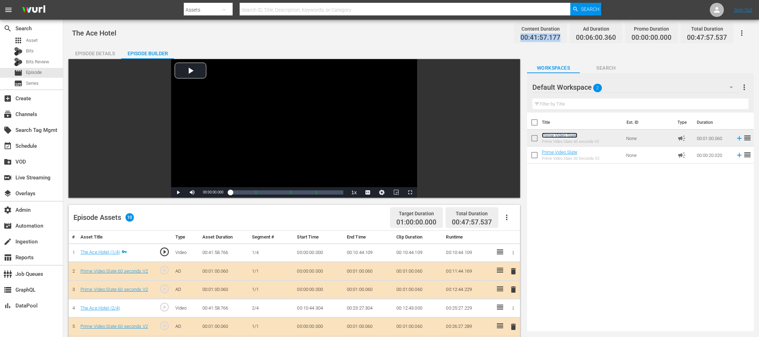
scroll to position [182, 0]
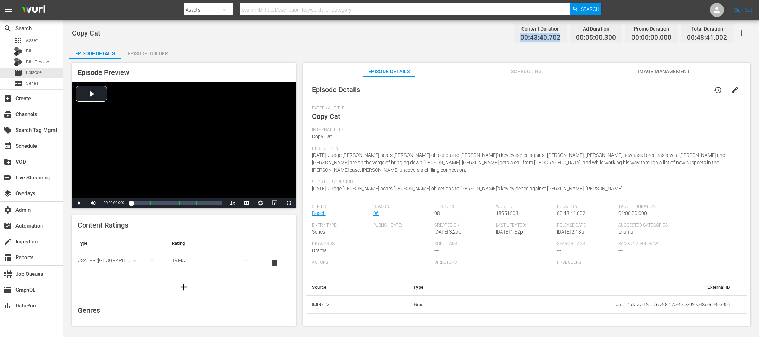
drag, startPoint x: 562, startPoint y: 35, endPoint x: 499, endPoint y: 37, distance: 63.3
click at [499, 37] on div "Copy Cat Content Duration 00:43:40.702 Ad Duration 00:05:00.300 Promo Duration …" at bounding box center [411, 33] width 678 height 16
copy span "00:43:40.702"
click at [142, 58] on div "Episode Builder" at bounding box center [147, 53] width 53 height 17
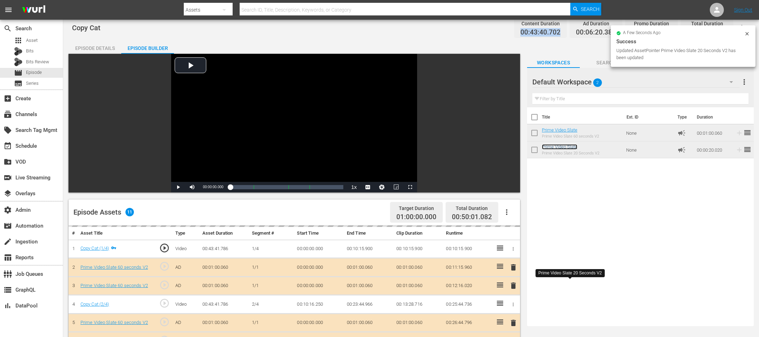
scroll to position [4, 0]
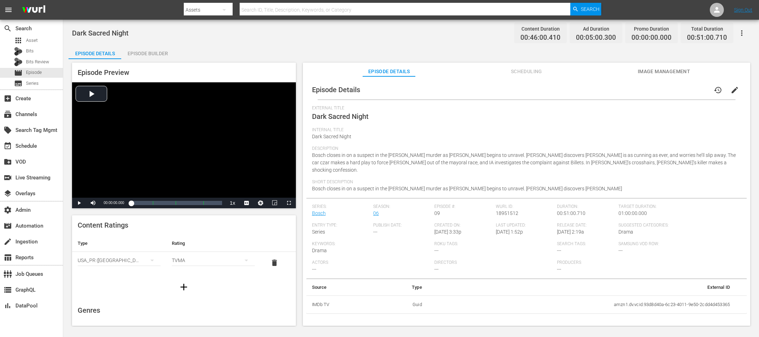
click at [150, 50] on div "Episode Builder" at bounding box center [147, 53] width 53 height 17
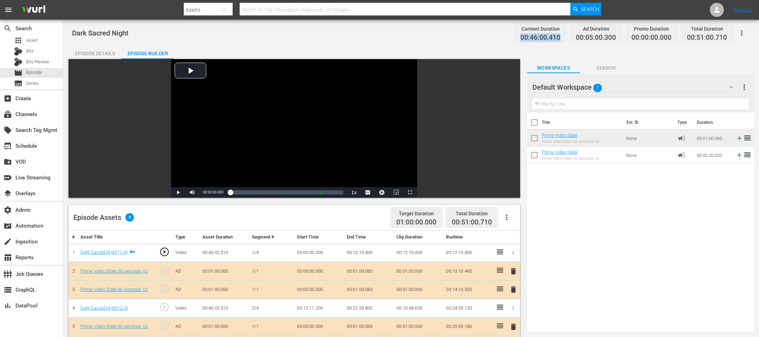
drag, startPoint x: 567, startPoint y: 34, endPoint x: 488, endPoint y: 36, distance: 79.1
click at [488, 36] on div "Dark Sacred Night Content Duration 00:46:00.410 Ad Duration 00:05:00.300 Promo …" at bounding box center [411, 33] width 678 height 16
copy span "00:46:00.410"
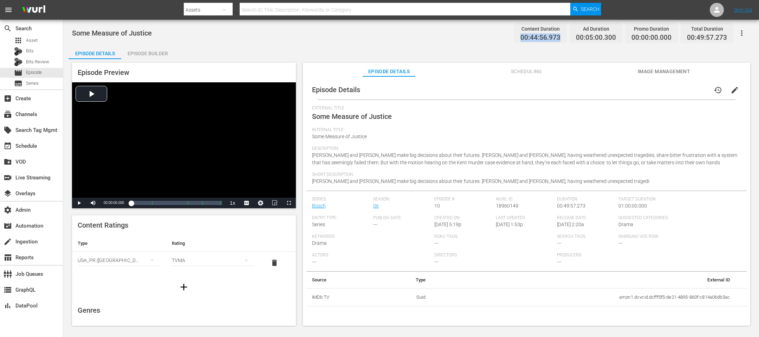
drag, startPoint x: 567, startPoint y: 39, endPoint x: 494, endPoint y: 37, distance: 72.5
click at [494, 37] on div "Some Measure of Justice Content Duration 00:44:56.973 Ad Duration 00:05:00.300 …" at bounding box center [411, 33] width 678 height 16
copy span "00:44:56.973"
click at [138, 52] on div "Episode Builder" at bounding box center [147, 53] width 53 height 17
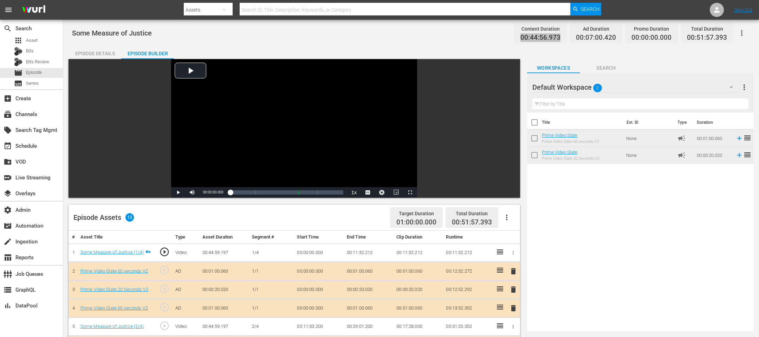
drag, startPoint x: 553, startPoint y: 108, endPoint x: 311, endPoint y: 1, distance: 264.9
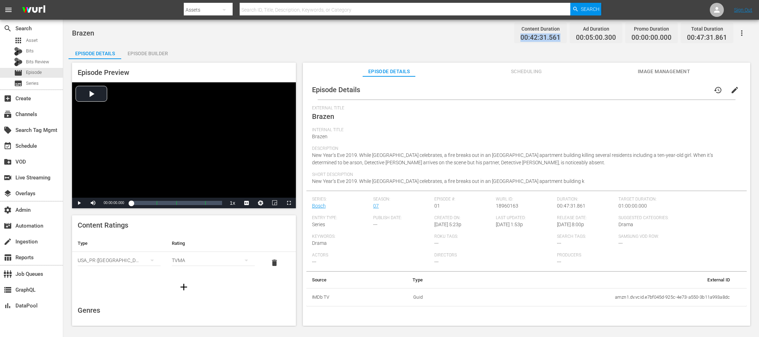
drag, startPoint x: 564, startPoint y: 34, endPoint x: 482, endPoint y: 34, distance: 81.9
click at [482, 34] on div "Brazen Content Duration 00:42:31.561 Ad Duration 00:05:00.300 Promo Duration 00…" at bounding box center [411, 33] width 678 height 16
copy span "00:42:31.561"
click at [138, 56] on div "Episode Builder" at bounding box center [147, 53] width 53 height 17
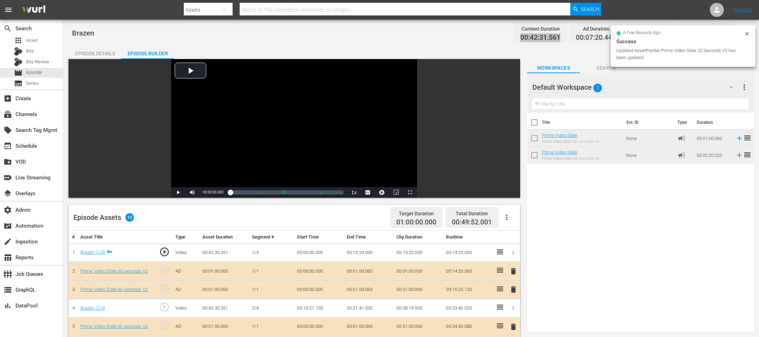
drag, startPoint x: 563, startPoint y: 105, endPoint x: 283, endPoint y: 4, distance: 298.2
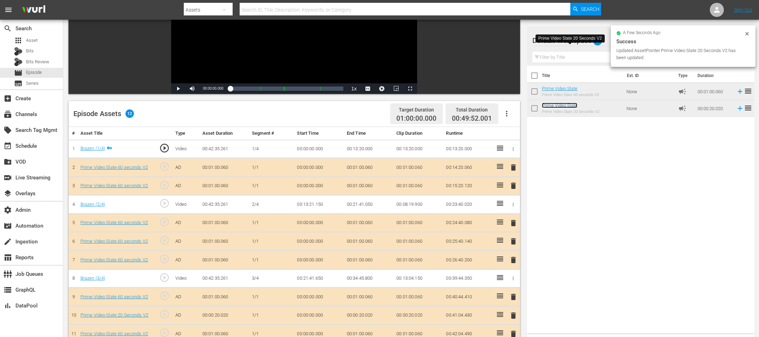
scroll to position [127, 0]
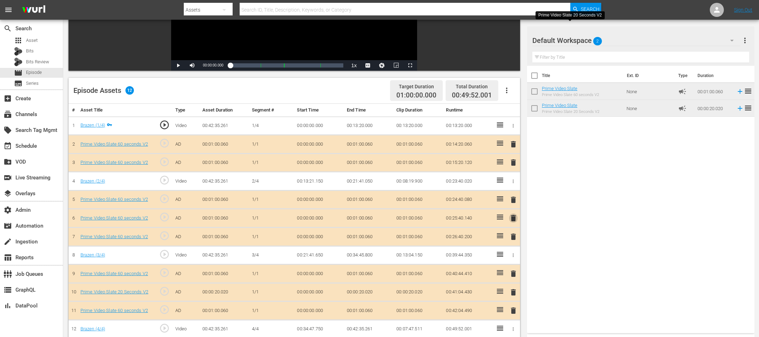
click at [506, 214] on span "delete" at bounding box center [513, 218] width 8 height 8
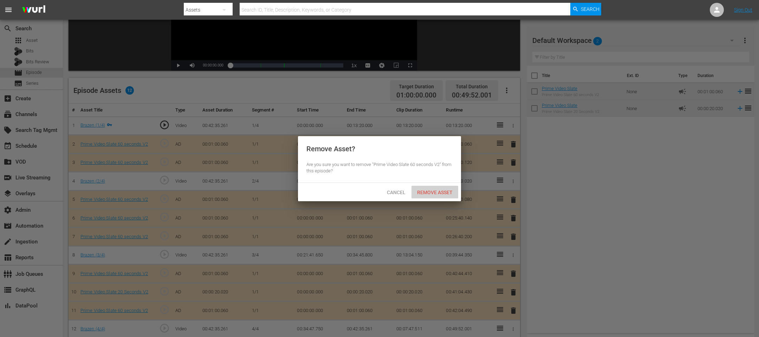
click at [421, 186] on div "Remove Asset" at bounding box center [435, 192] width 47 height 13
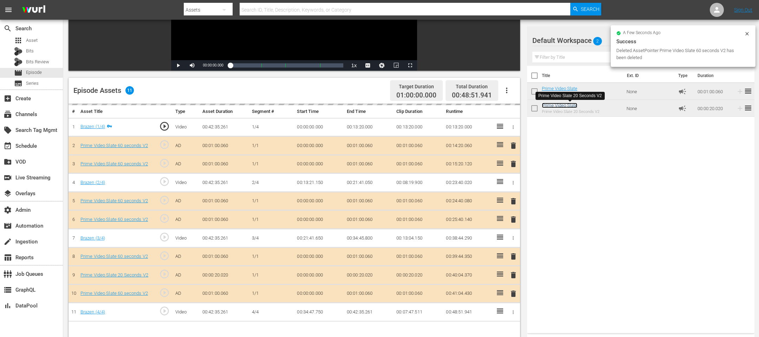
scroll to position [0, 0]
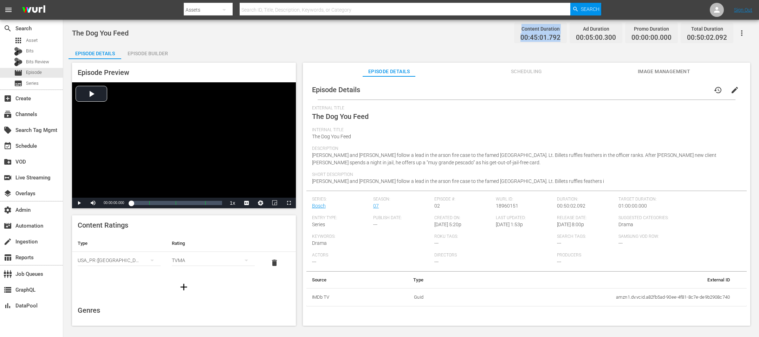
drag, startPoint x: 563, startPoint y: 38, endPoint x: 505, endPoint y: 25, distance: 58.9
click at [505, 25] on div "The Dog You Feed Content Duration 00:45:01.792 Ad Duration 00:05:00.300 Promo D…" at bounding box center [411, 33] width 678 height 16
copy div "Content Duration 00:45:01.792"
click at [502, 63] on button "Scheduling" at bounding box center [526, 70] width 53 height 14
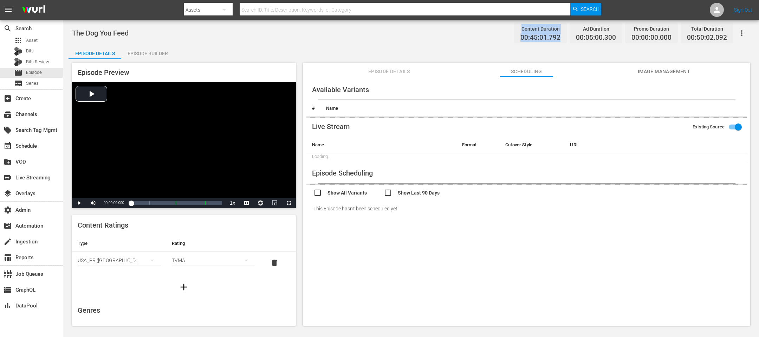
click at [506, 35] on span "00:45:01.792" at bounding box center [541, 38] width 40 height 8
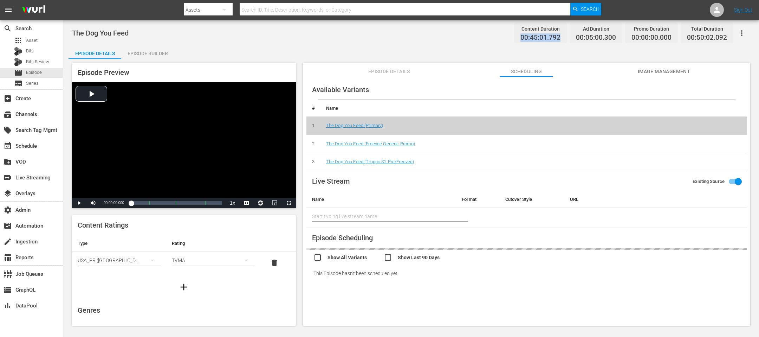
drag, startPoint x: 561, startPoint y: 36, endPoint x: 523, endPoint y: 39, distance: 38.8
click at [506, 39] on span "00:45:01.792" at bounding box center [541, 38] width 40 height 8
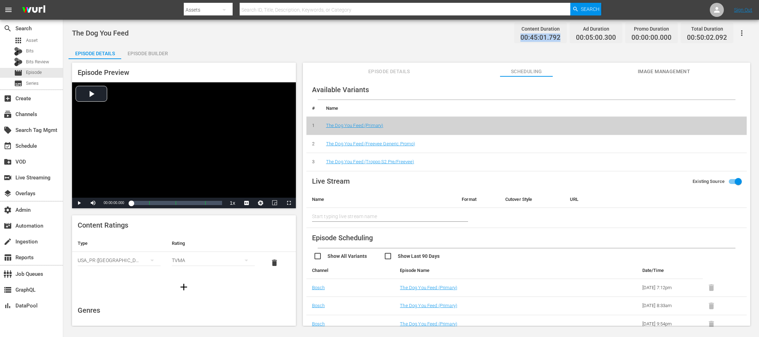
copy span "00:45:01.792"
click at [130, 44] on div "The Dog You Feed Content Duration 00:45:01.792 Ad Duration 00:05:00.300 Promo D…" at bounding box center [411, 173] width 696 height 307
click at [131, 48] on div "Episode Builder" at bounding box center [147, 53] width 53 height 17
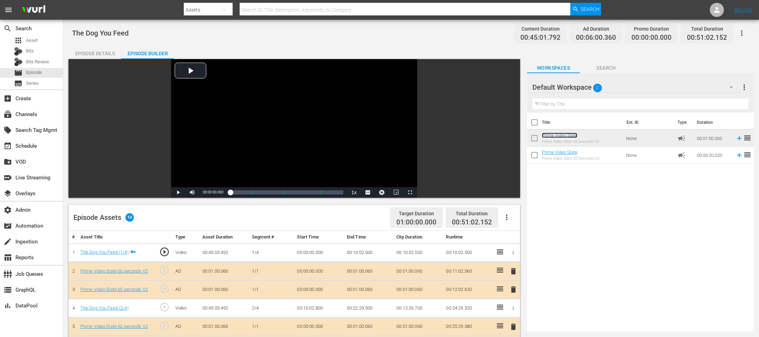
scroll to position [140, 0]
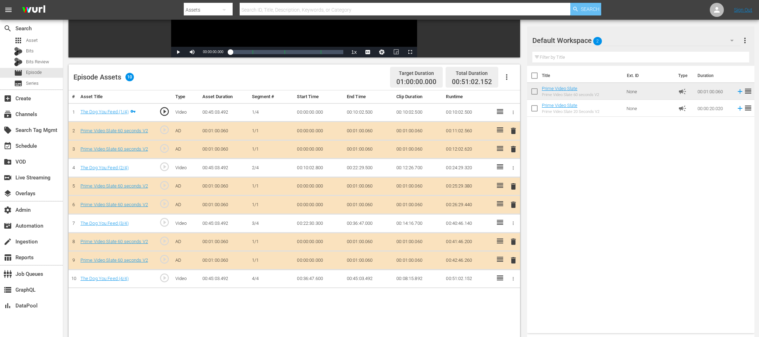
drag, startPoint x: 560, startPoint y: 90, endPoint x: 588, endPoint y: 12, distance: 82.9
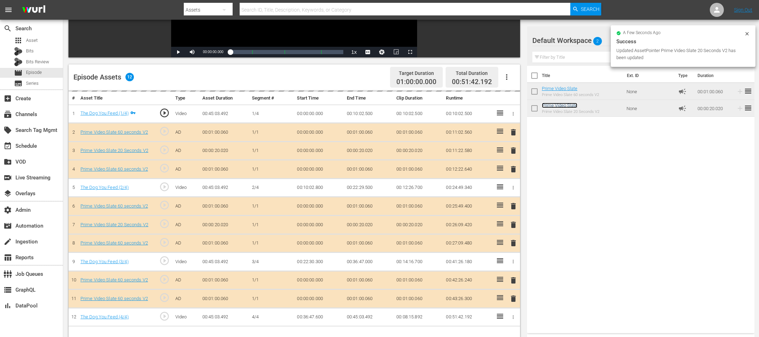
scroll to position [0, 0]
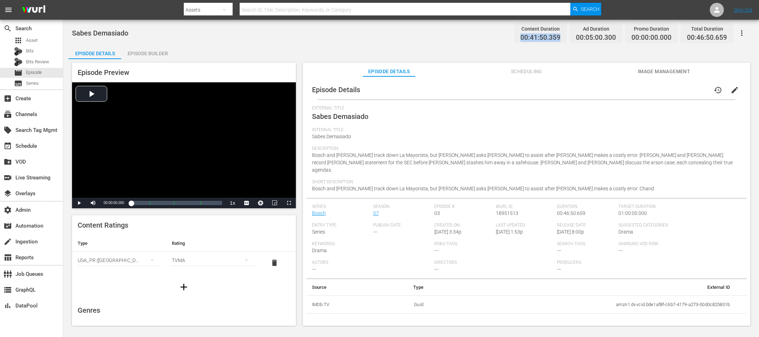
drag, startPoint x: 567, startPoint y: 38, endPoint x: 511, endPoint y: 38, distance: 55.5
click at [506, 38] on div "Sabes Demasiado Content Duration 00:41:50.359 Ad Duration 00:05:00.300 Promo Du…" at bounding box center [411, 33] width 678 height 16
copy span "00:41:50.359"
click at [141, 50] on div "Episode Builder" at bounding box center [147, 53] width 53 height 17
drag, startPoint x: 558, startPoint y: 38, endPoint x: 501, endPoint y: 37, distance: 56.2
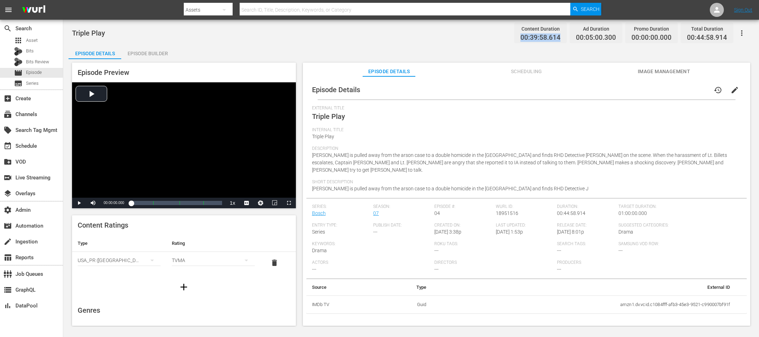
click at [501, 37] on div "Triple Play Content Duration 00:39:58.614 Ad Duration 00:05:00.300 Promo Durati…" at bounding box center [411, 33] width 678 height 16
copy span "00:39:58.614"
click at [159, 55] on div "Episode Builder" at bounding box center [147, 53] width 53 height 17
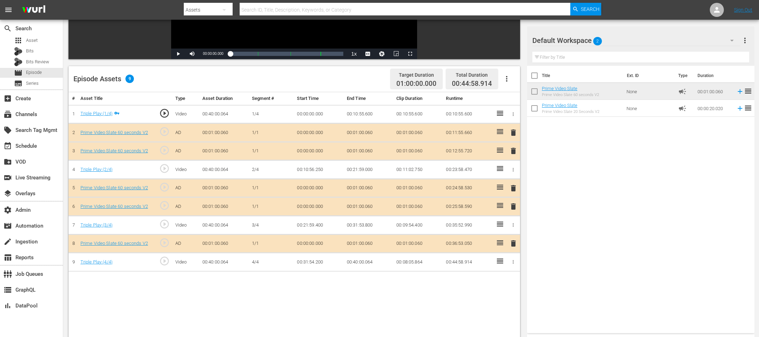
scroll to position [182, 0]
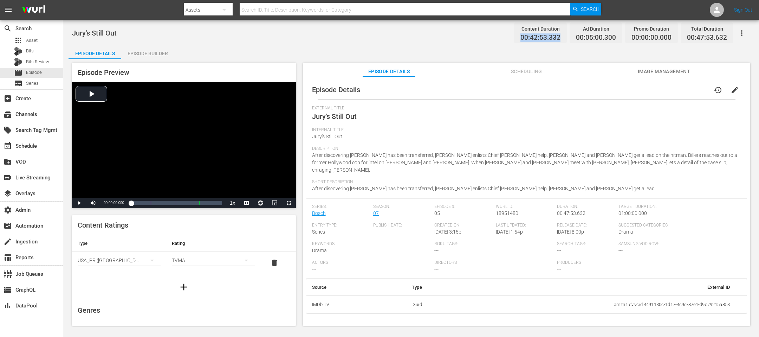
drag, startPoint x: 565, startPoint y: 39, endPoint x: 508, endPoint y: 39, distance: 56.2
click at [506, 39] on div "Jury's Still Out Content Duration 00:42:53.332 Ad Duration 00:05:00.300 Promo D…" at bounding box center [411, 33] width 678 height 16
copy span "00:42:53.332"
click at [162, 57] on div "Episode Builder" at bounding box center [147, 53] width 53 height 17
drag, startPoint x: 536, startPoint y: 36, endPoint x: 476, endPoint y: 36, distance: 59.8
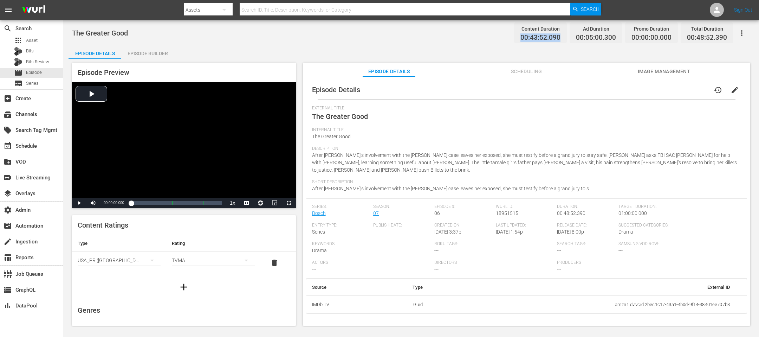
click at [476, 36] on div "The Greater Good Content Duration 00:43:52.090 Ad Duration 00:05:00.300 Promo D…" at bounding box center [411, 33] width 678 height 16
copy span "00:43:52.090"
click at [148, 56] on div "Episode Builder" at bounding box center [147, 53] width 53 height 17
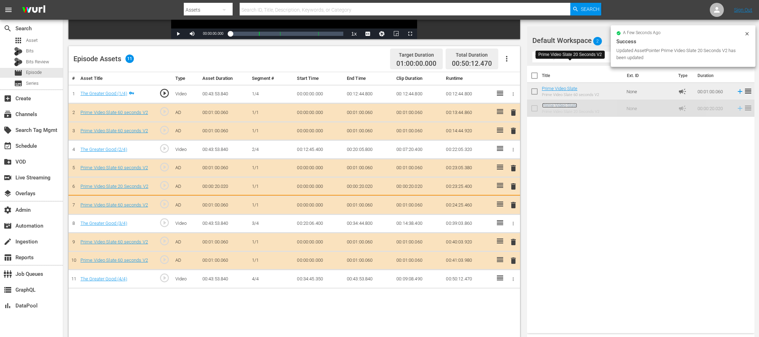
scroll to position [182, 0]
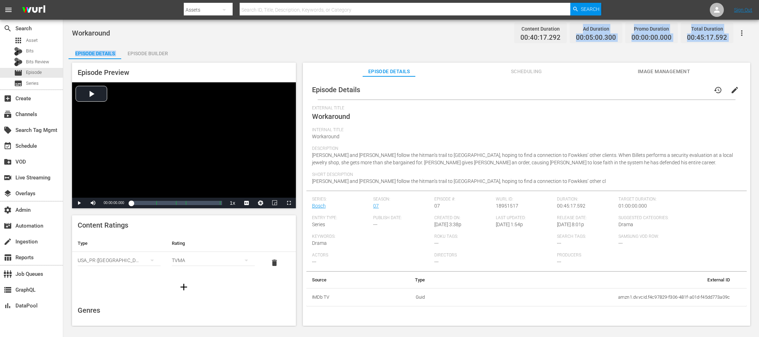
drag, startPoint x: 544, startPoint y: 39, endPoint x: 491, endPoint y: 41, distance: 53.1
click at [491, 41] on div "Workaround Content Duration 00:40:17.292 Ad Duration 00:05:00.300 Promo Duratio…" at bounding box center [411, 173] width 696 height 307
copy div "Ad Duration 00:05:00.300 Promo Duration 00:00:00.000 Total Duration 00:45:17.59…"
click at [506, 28] on div "Content Duration" at bounding box center [541, 29] width 40 height 10
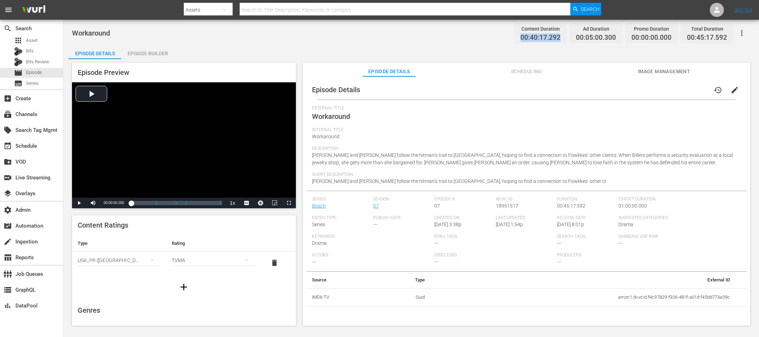
drag, startPoint x: 565, startPoint y: 38, endPoint x: 514, endPoint y: 39, distance: 51.3
click at [506, 39] on div "Content Duration 00:40:17.292 Ad Duration 00:05:00.300 Promo Duration 00:00:00.…" at bounding box center [622, 32] width 222 height 21
copy span "00:40:17.292"
click at [140, 50] on div "Episode Builder" at bounding box center [147, 53] width 53 height 17
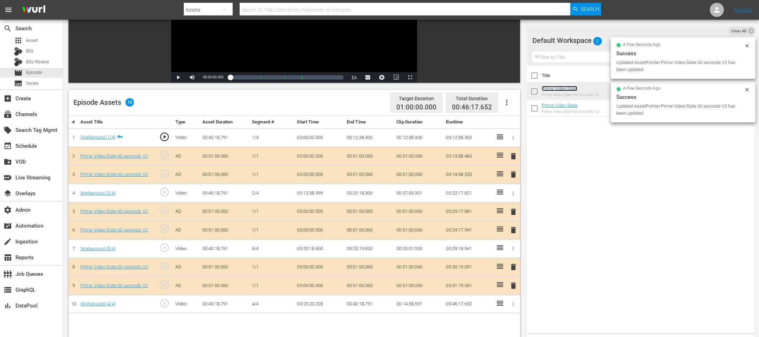
scroll to position [178, 0]
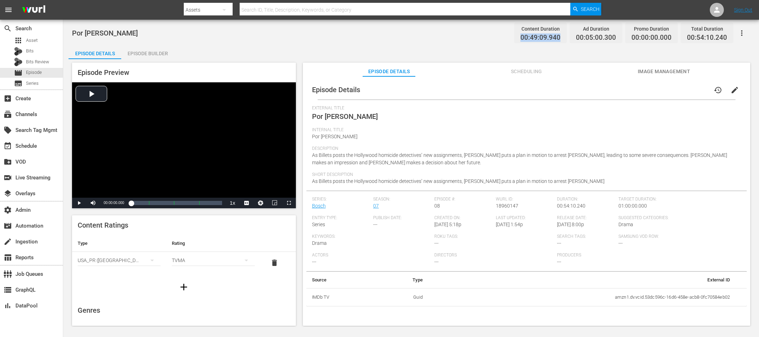
drag, startPoint x: 565, startPoint y: 40, endPoint x: 498, endPoint y: 34, distance: 67.0
click at [498, 34] on div "Por [PERSON_NAME] Content Duration 00:49:09.940 Ad Duration 00:05:00.300 Promo …" at bounding box center [411, 33] width 678 height 16
copy span "00:49:09.940"
click at [137, 58] on div "Episode Builder" at bounding box center [147, 53] width 53 height 17
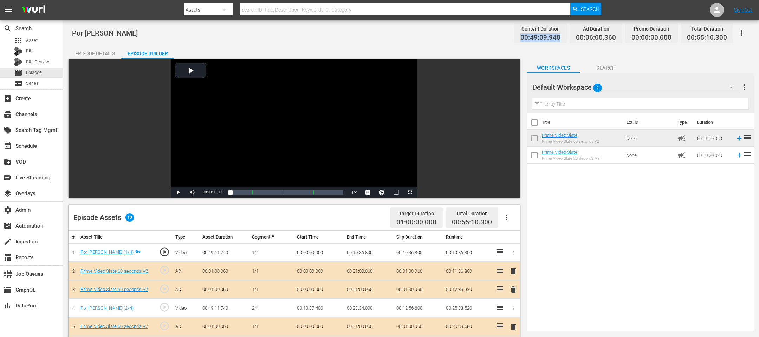
scroll to position [168, 0]
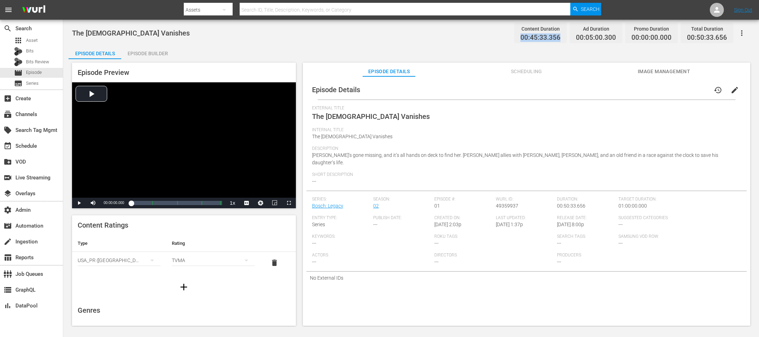
drag, startPoint x: 564, startPoint y: 37, endPoint x: 503, endPoint y: 37, distance: 61.5
click at [503, 37] on div "The Lady Vanishes Content Duration 00:45:33.356 Ad Duration 00:05:00.300 Promo …" at bounding box center [411, 33] width 678 height 16
copy span "00:45:33.356"
click at [153, 67] on div "Episode Preview Video Player is loading. Play Video Play Mute Current Time 00:0…" at bounding box center [184, 136] width 224 height 146
click at [155, 57] on div "Episode Builder" at bounding box center [147, 53] width 53 height 17
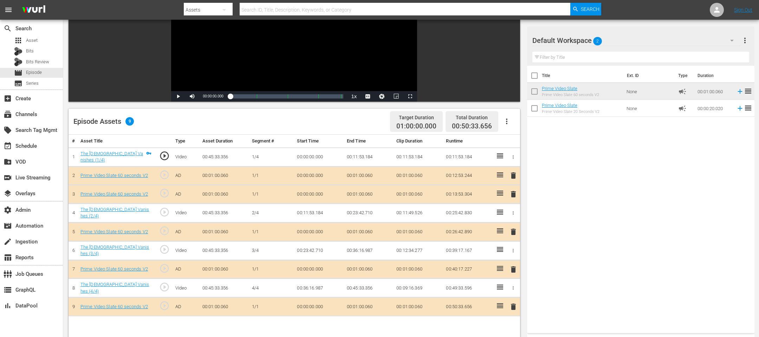
scroll to position [102, 0]
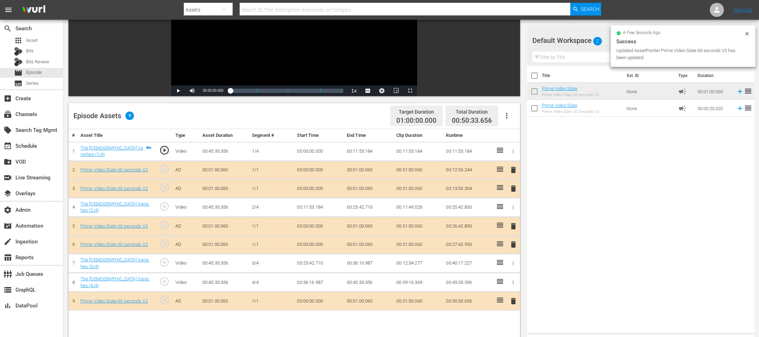
drag, startPoint x: 505, startPoint y: 299, endPoint x: 499, endPoint y: 288, distance: 12.3
click at [499, 292] on td at bounding box center [500, 301] width 14 height 19
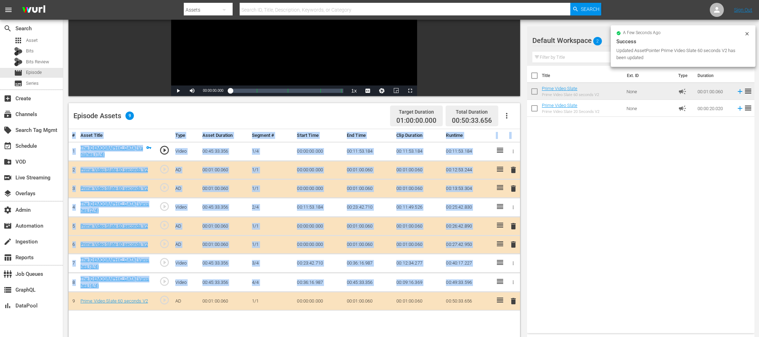
drag, startPoint x: 498, startPoint y: 291, endPoint x: 499, endPoint y: 273, distance: 17.2
click at [499, 273] on tbody "1 The Lady Vanishes (1/4) play_circle_outline Video 00:45:33.356 1/4 00:00:00.0…" at bounding box center [295, 226] width 452 height 169
drag, startPoint x: 495, startPoint y: 292, endPoint x: 499, endPoint y: 291, distance: 4.0
click at [499, 281] on tbody "1 The Lady Vanishes (1/4) play_circle_outline Video 00:45:33.356 1/4 00:00:00.0…" at bounding box center [295, 226] width 452 height 169
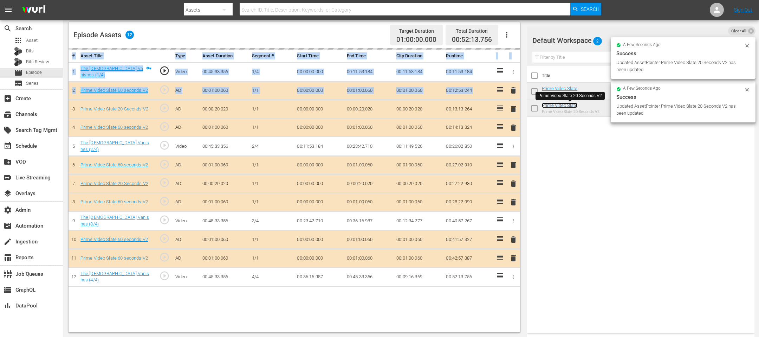
scroll to position [0, 0]
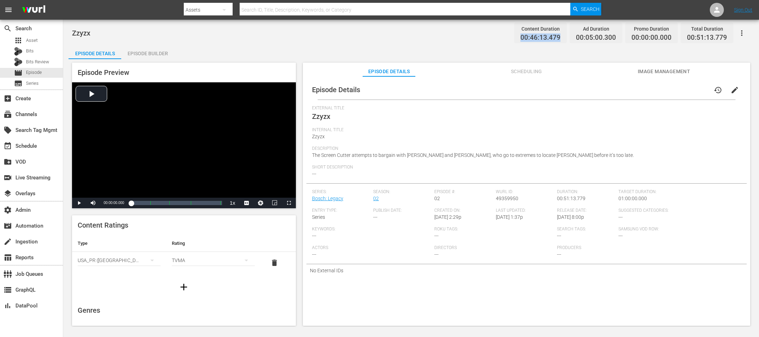
drag, startPoint x: 562, startPoint y: 40, endPoint x: 485, endPoint y: 37, distance: 76.3
click at [485, 37] on div "Zzyzx Content Duration 00:46:13.479 Ad Duration 00:05:00.300 Promo Duration 00:…" at bounding box center [411, 33] width 678 height 16
copy span "00:46:13.479"
click at [150, 54] on div "Episode Builder" at bounding box center [147, 53] width 53 height 17
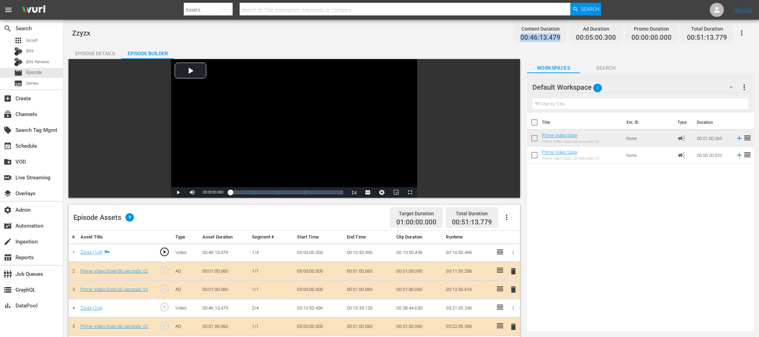
scroll to position [182, 0]
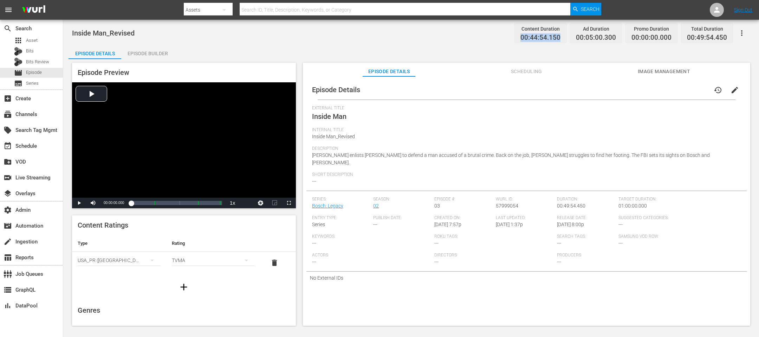
drag, startPoint x: 563, startPoint y: 37, endPoint x: 489, endPoint y: 37, distance: 74.5
click at [489, 37] on div "Inside Man_Revised Content Duration 00:44:54.150 Ad Duration 00:05:00.300 Promo…" at bounding box center [411, 33] width 678 height 16
copy span "00:44:54.150"
